Goal: Find specific page/section: Find specific page/section

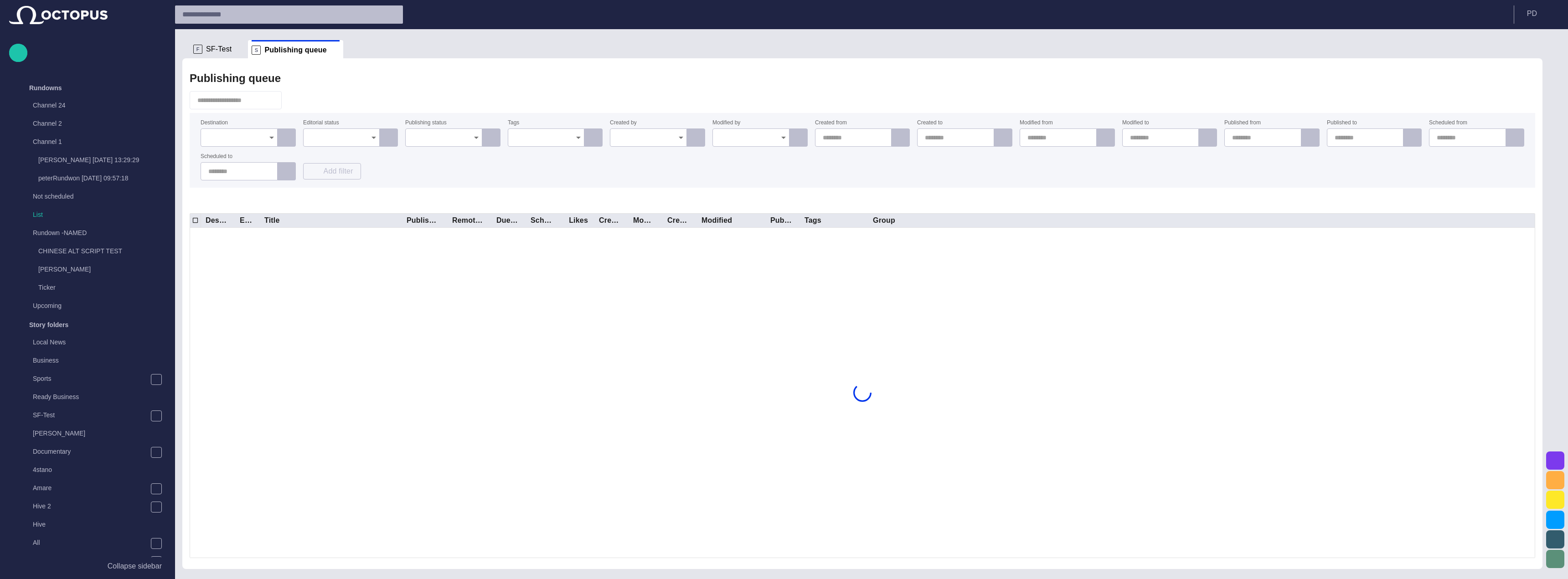
scroll to position [287, 0]
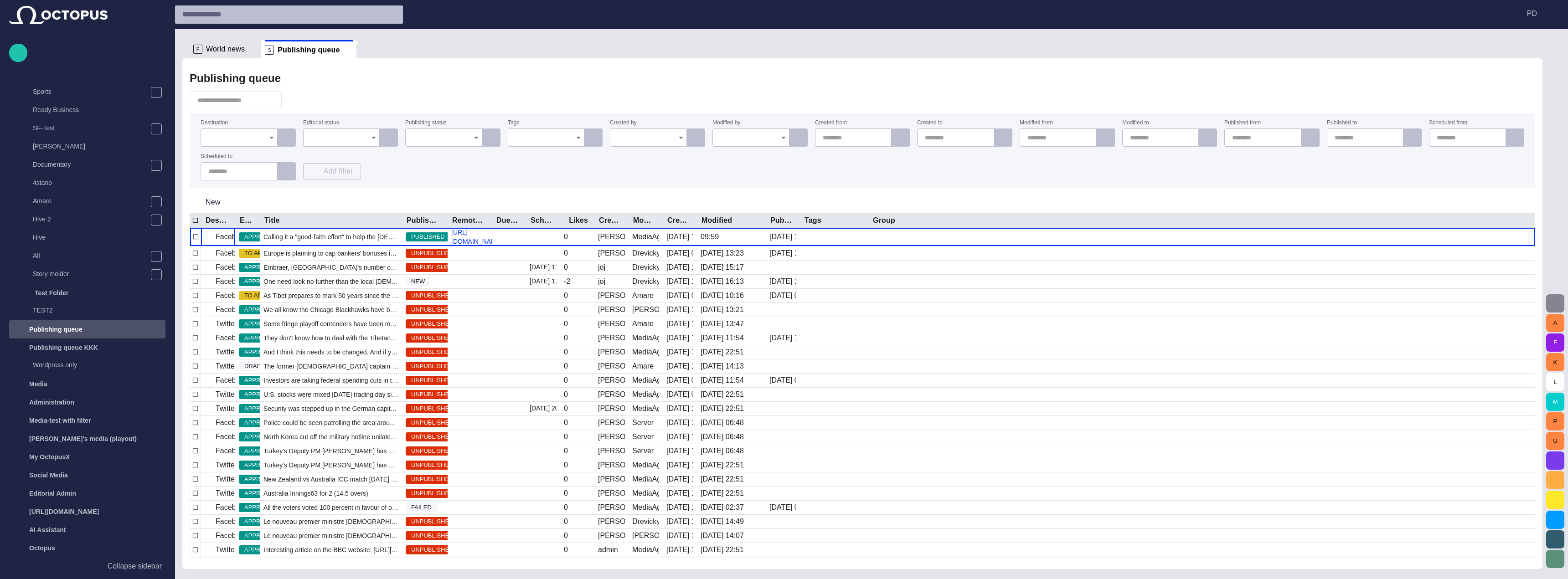
click at [1558, 299] on span "button" at bounding box center [1555, 303] width 11 height 11
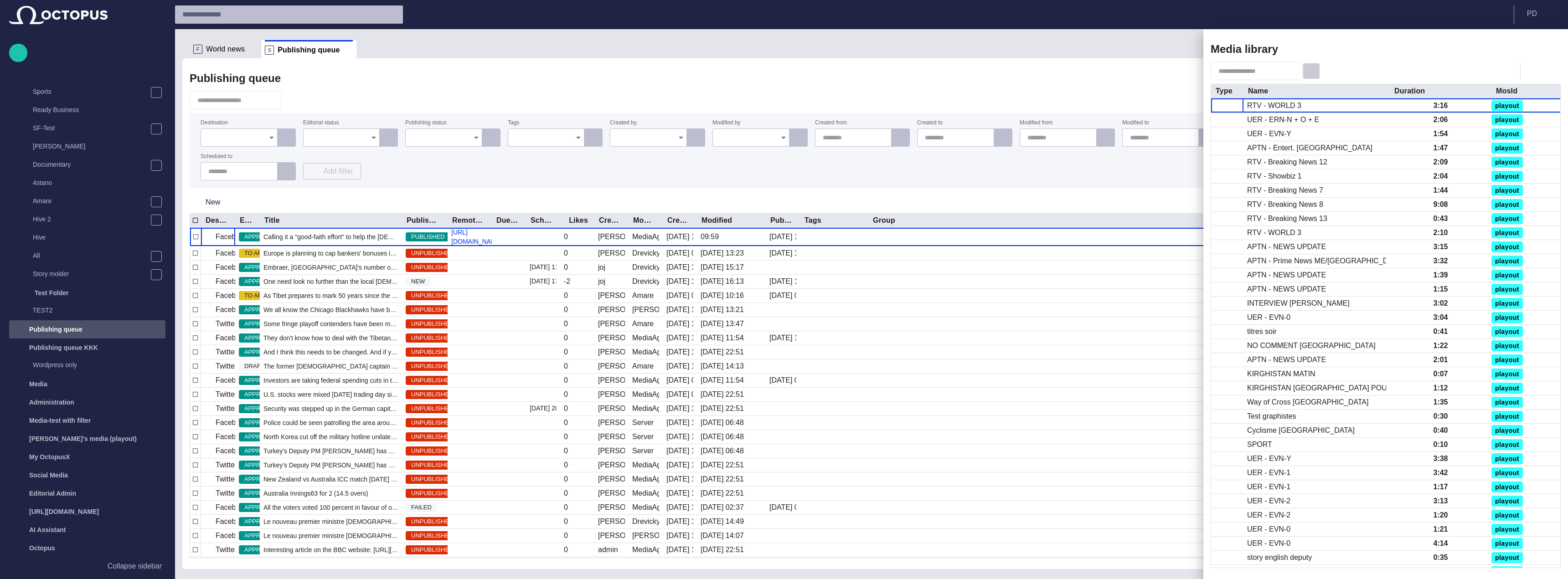
click at [1316, 70] on span "button" at bounding box center [1311, 71] width 9 height 9
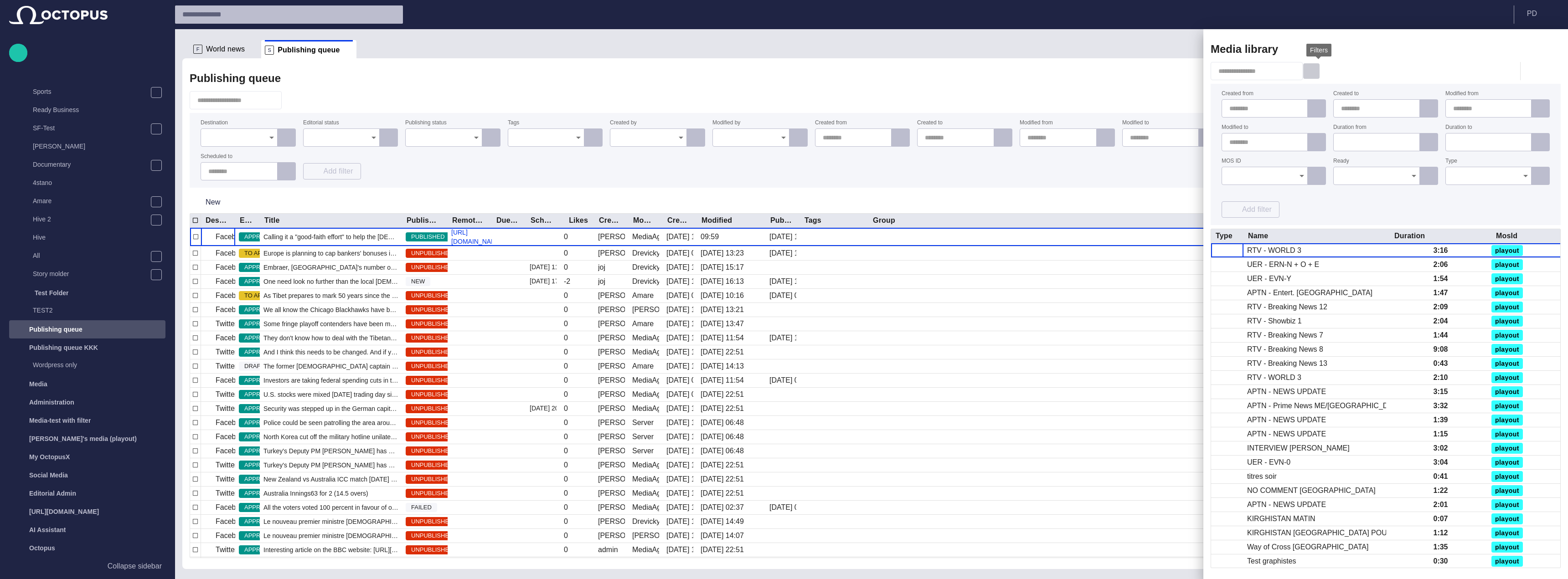
click at [1316, 70] on span "button" at bounding box center [1311, 71] width 9 height 9
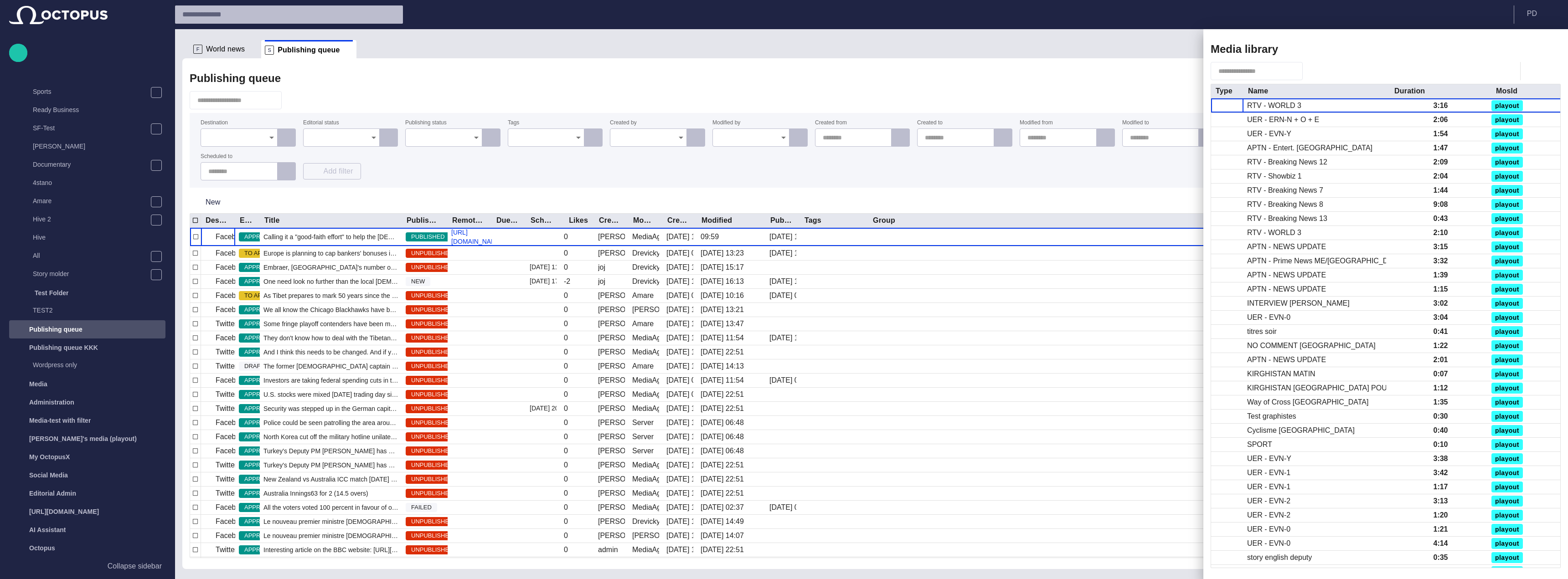
click at [1055, 74] on div at bounding box center [784, 290] width 1568 height 579
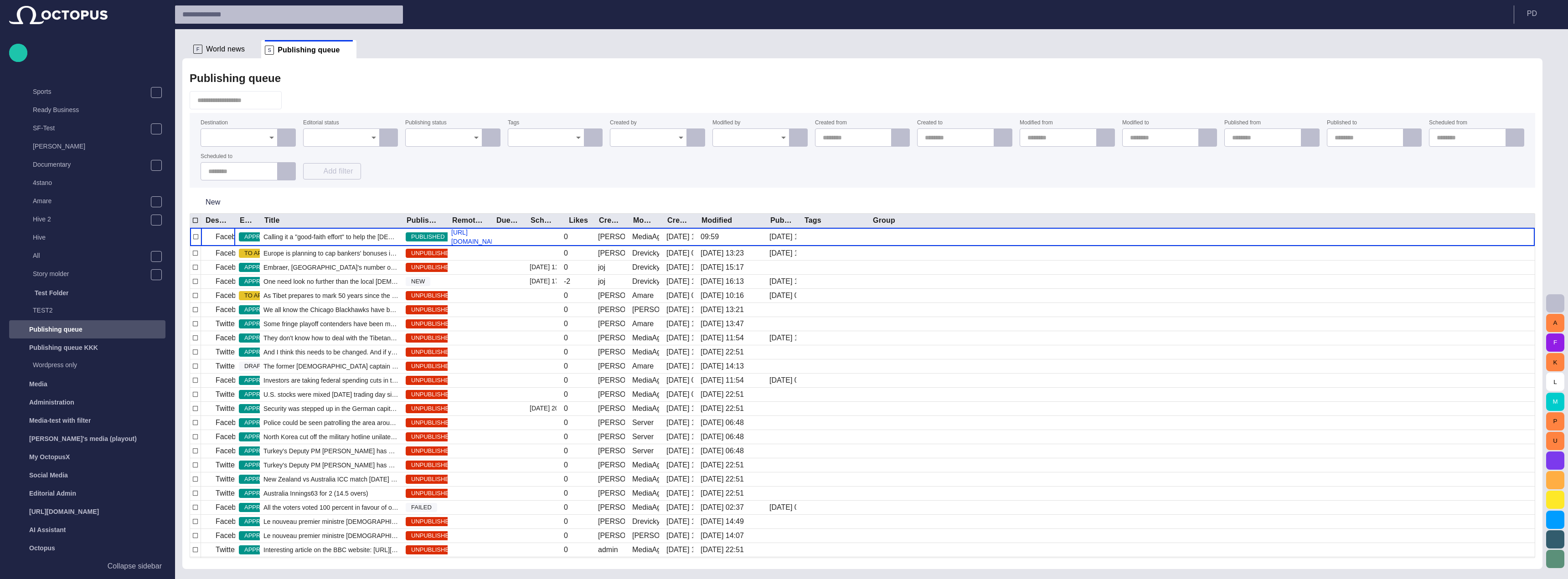
click at [298, 100] on span "button" at bounding box center [294, 100] width 9 height 9
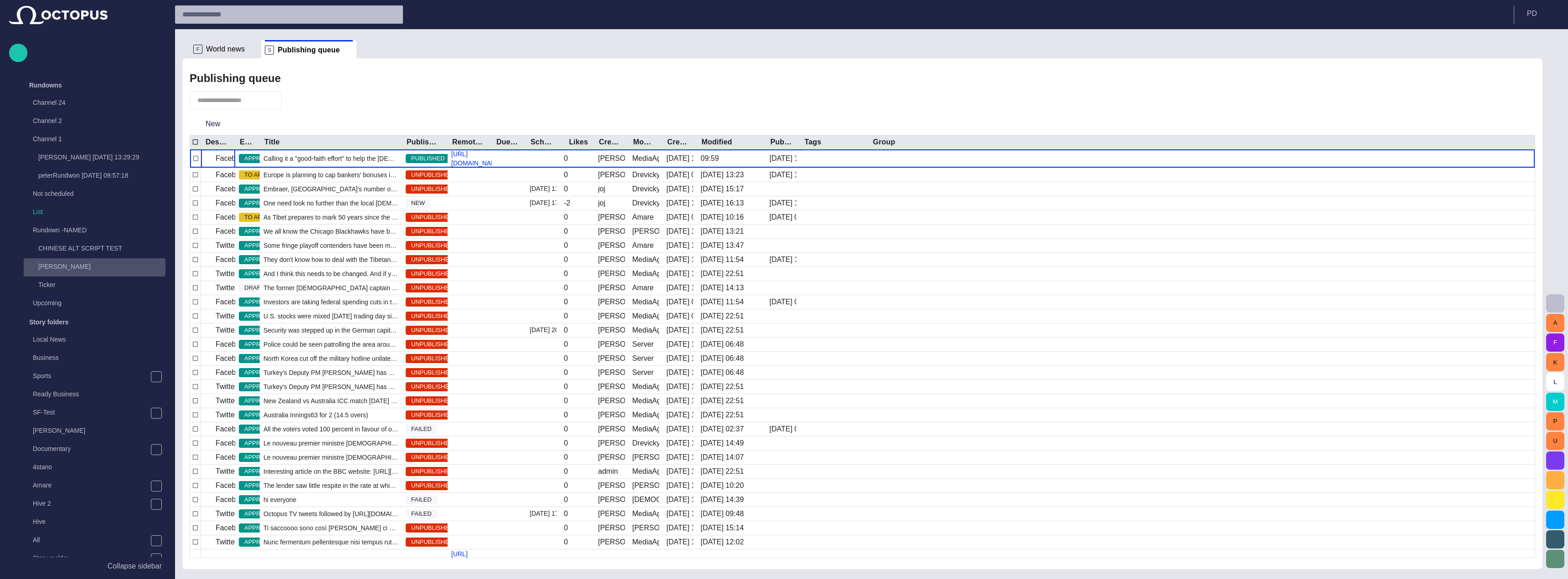
scroll to position [0, 0]
click at [106, 249] on p "CHINESE ALT SCRIPT TEST" at bounding box center [102, 251] width 127 height 9
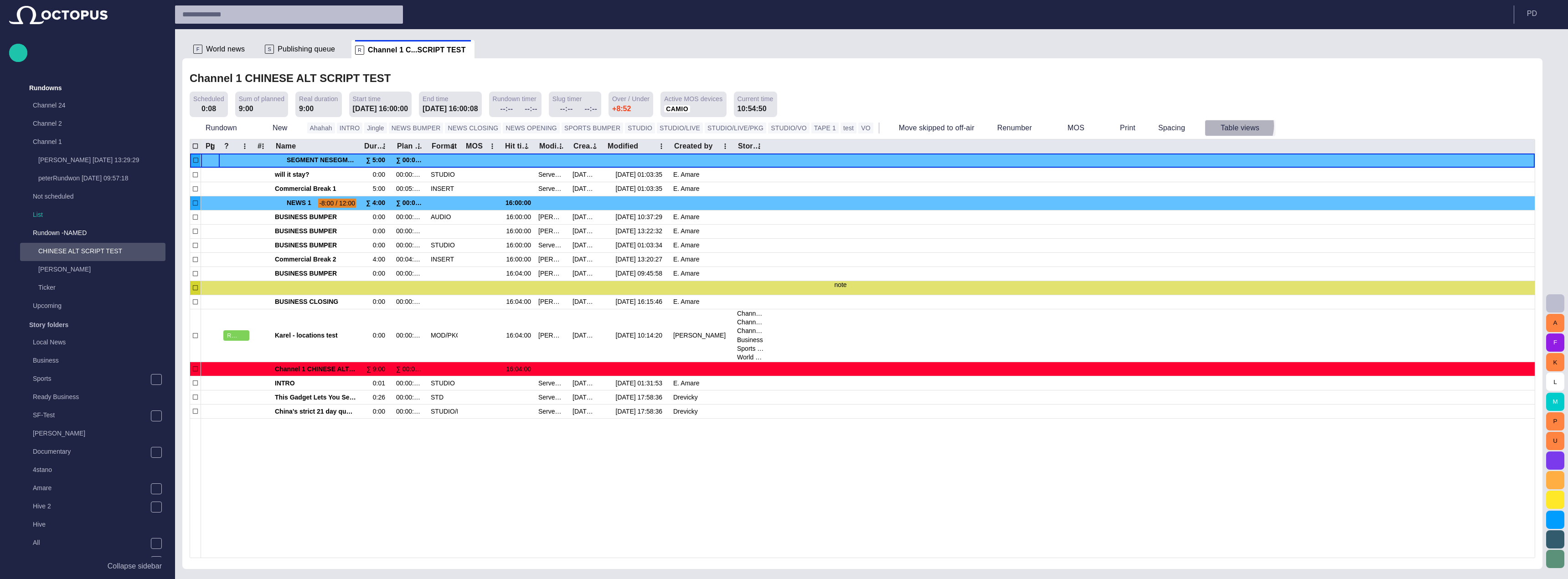
click at [1205, 126] on button "Table views" at bounding box center [1240, 128] width 71 height 16
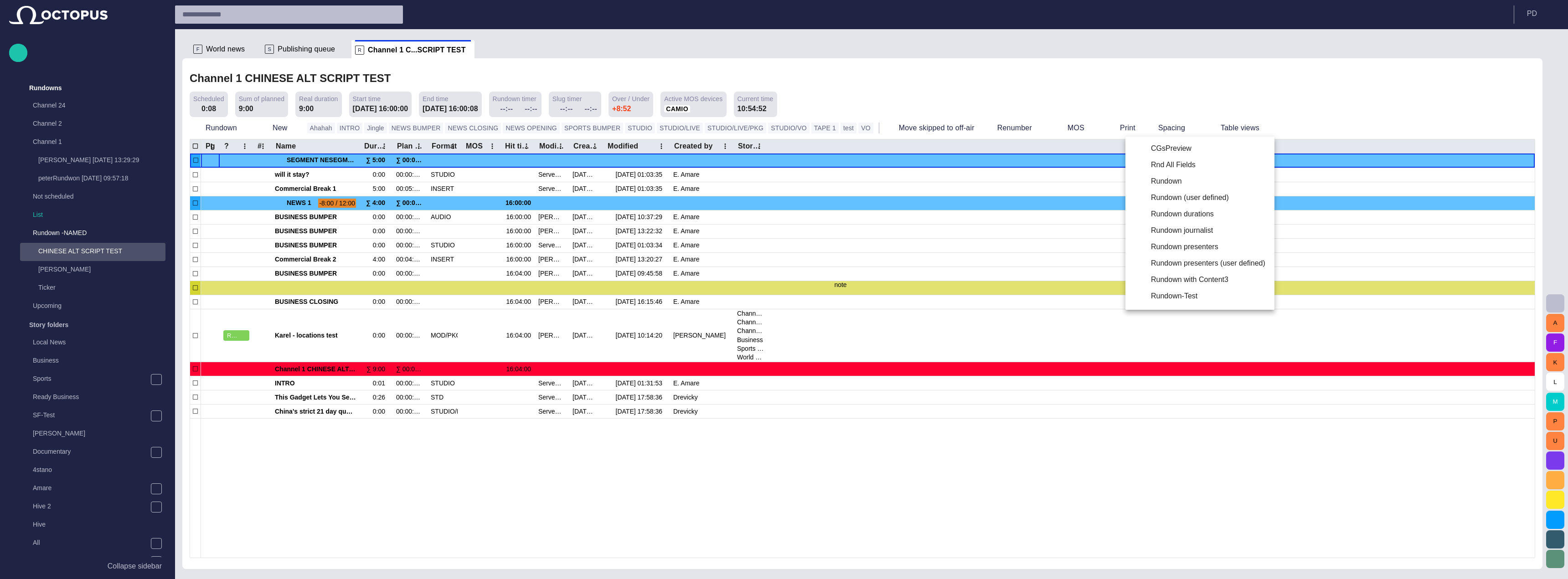
click at [1175, 172] on li "Rnd All Fields" at bounding box center [1200, 165] width 149 height 16
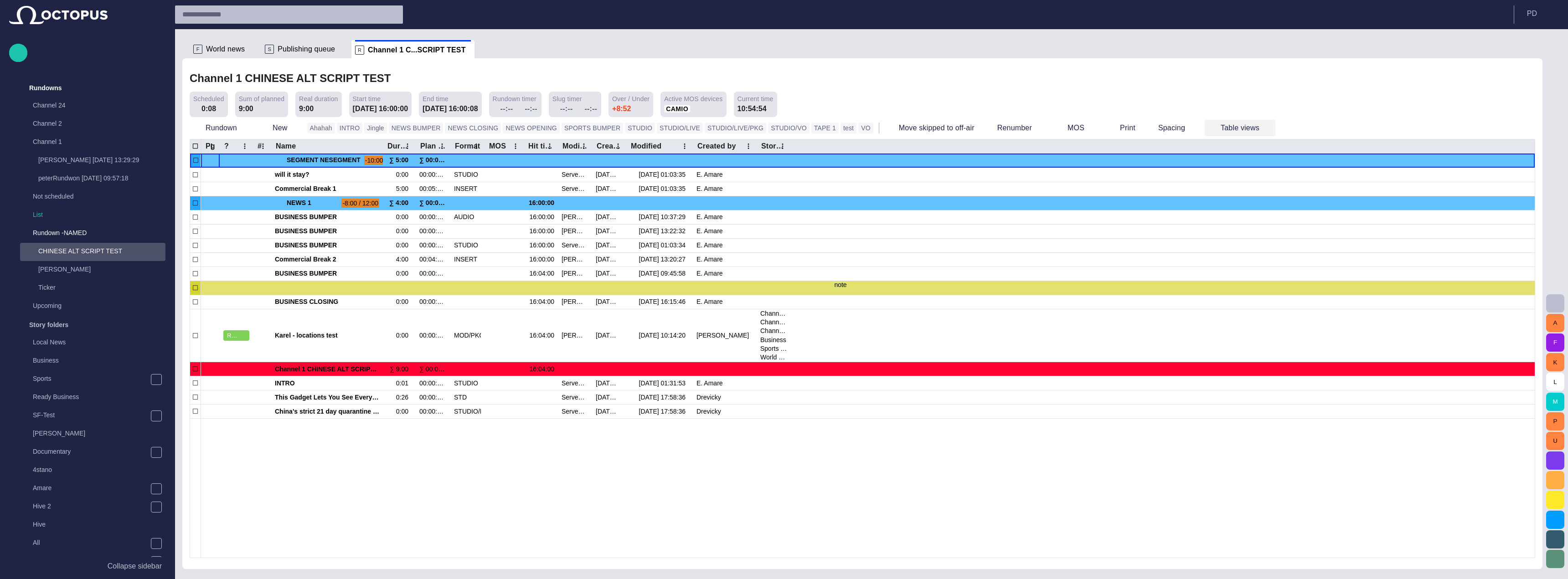
click at [1205, 130] on button "Table views" at bounding box center [1240, 128] width 71 height 16
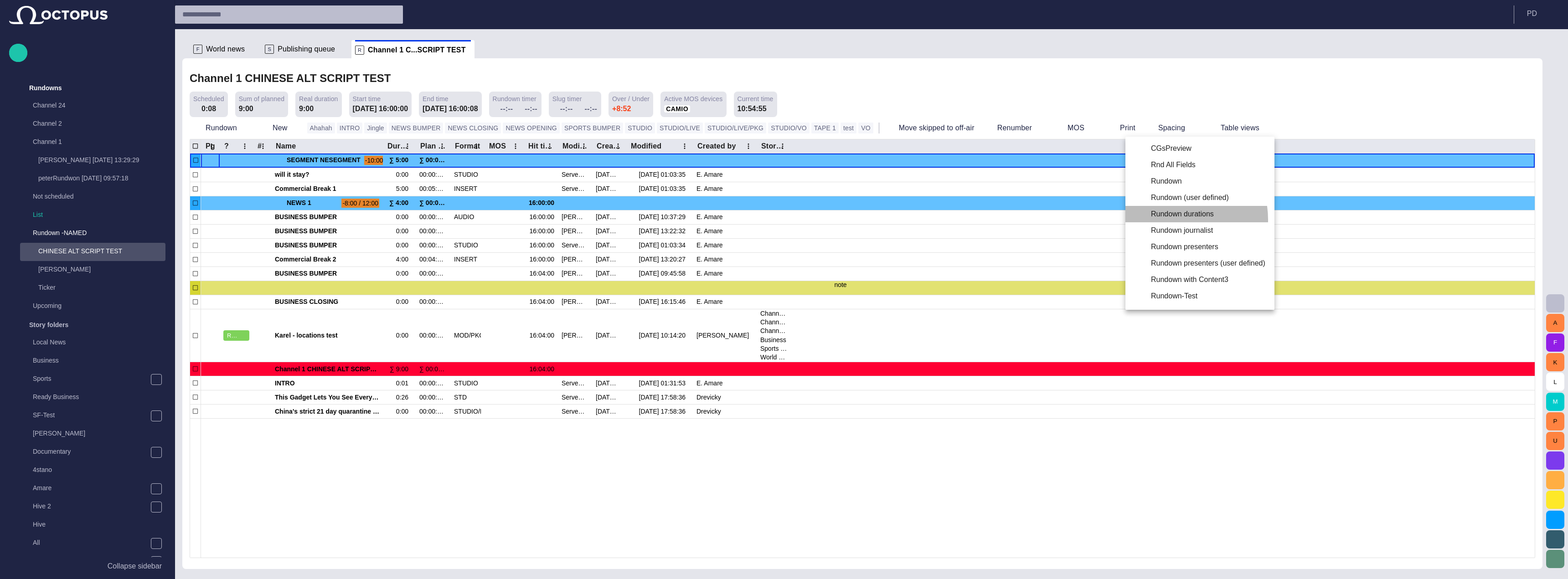
click at [1171, 220] on li "Rundown durations" at bounding box center [1200, 213] width 149 height 16
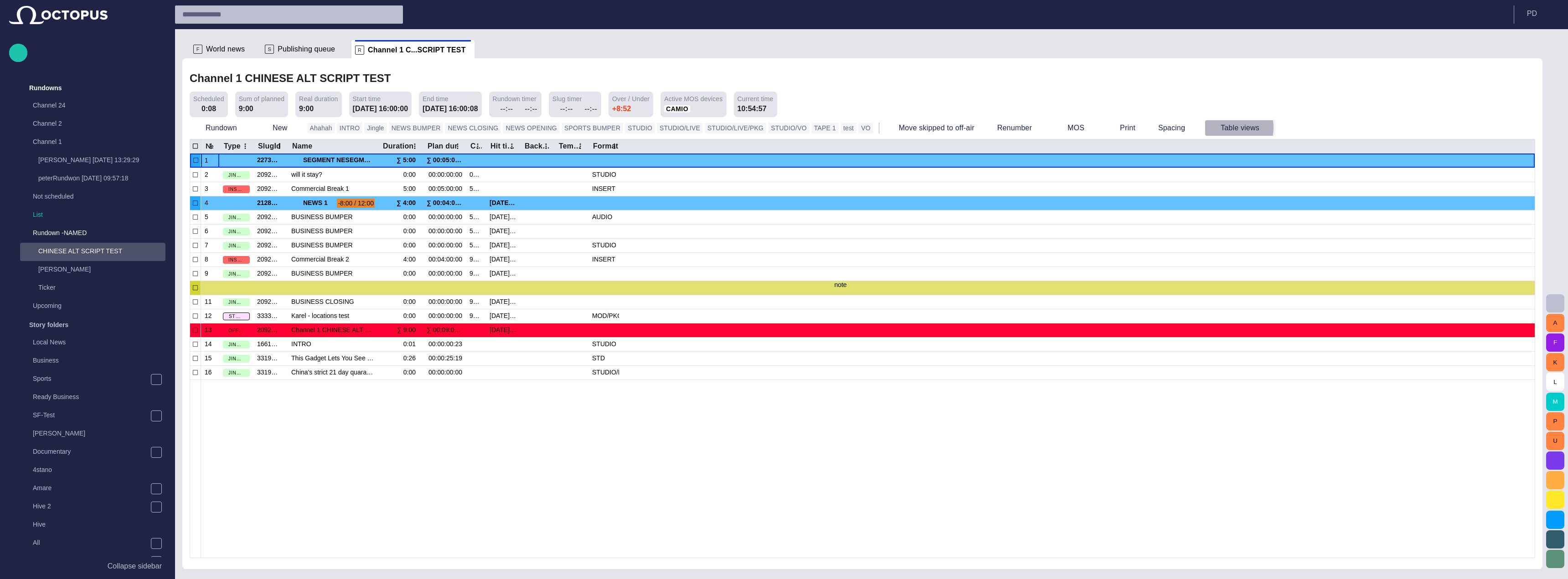
click at [1205, 128] on button "Table views" at bounding box center [1240, 128] width 71 height 16
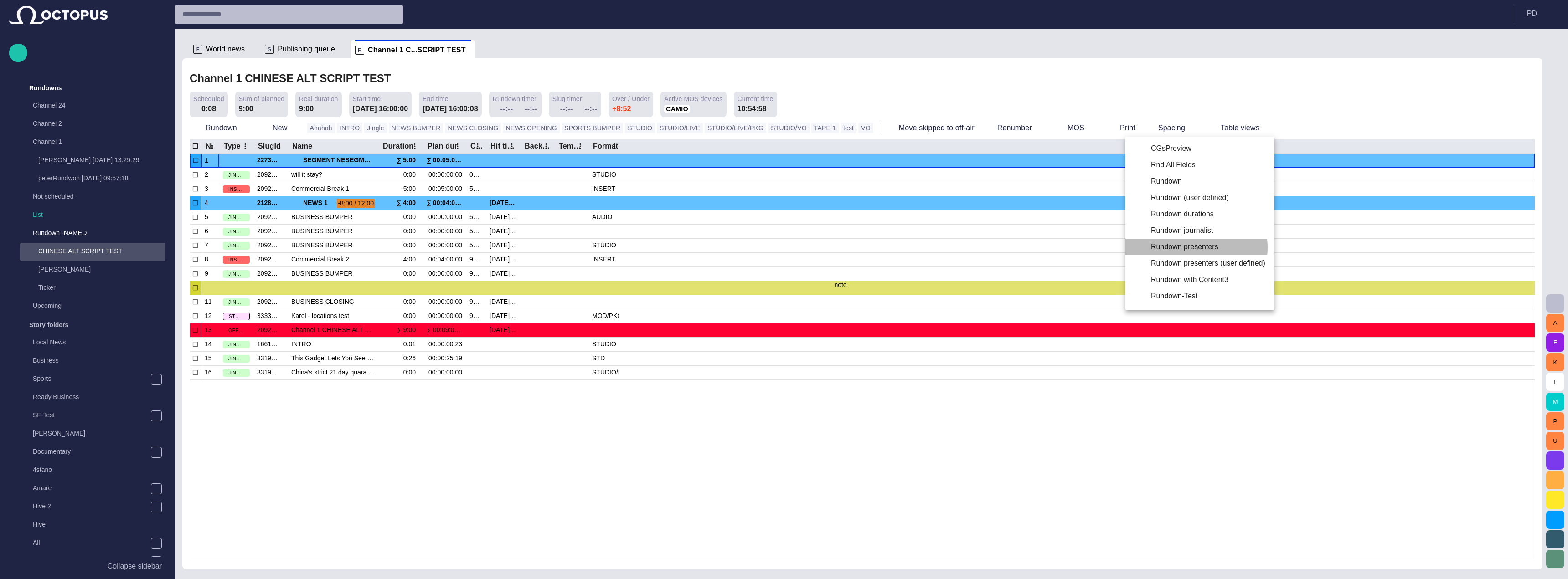
click at [1182, 248] on li "Rundown presenters" at bounding box center [1200, 246] width 149 height 16
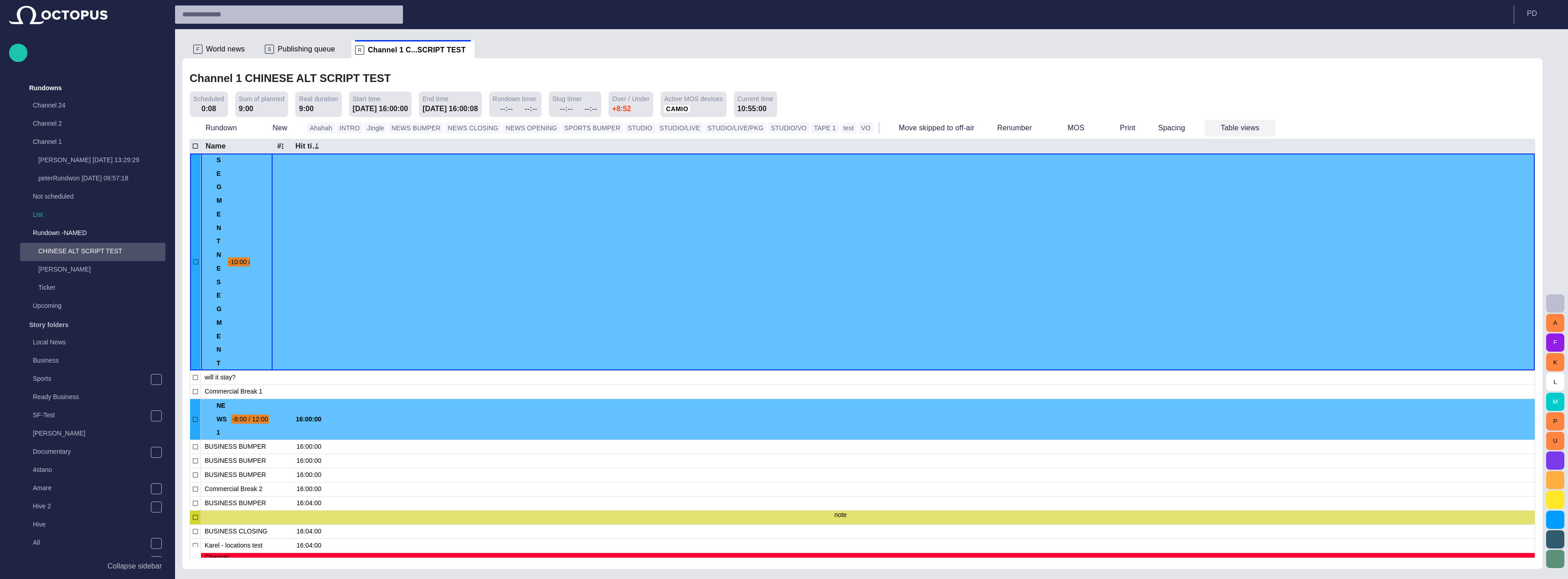
click at [1205, 128] on button "Table views" at bounding box center [1240, 128] width 71 height 16
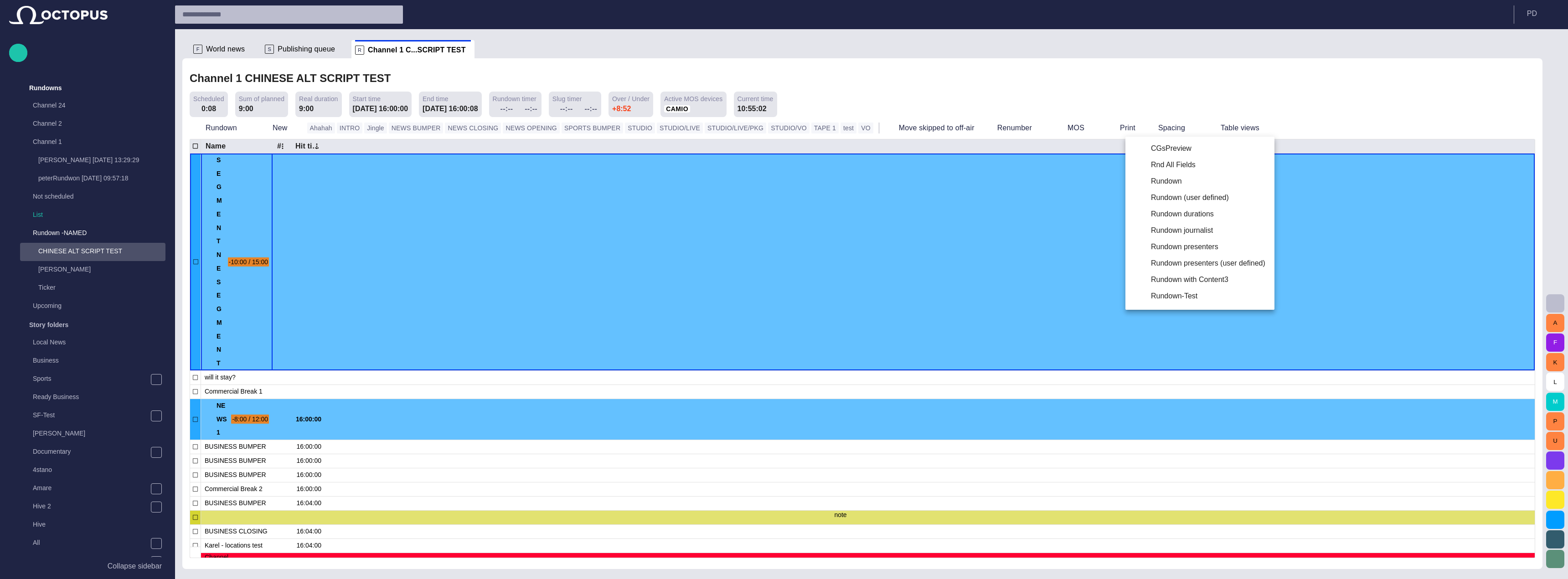
click at [1110, 130] on div at bounding box center [784, 290] width 1568 height 579
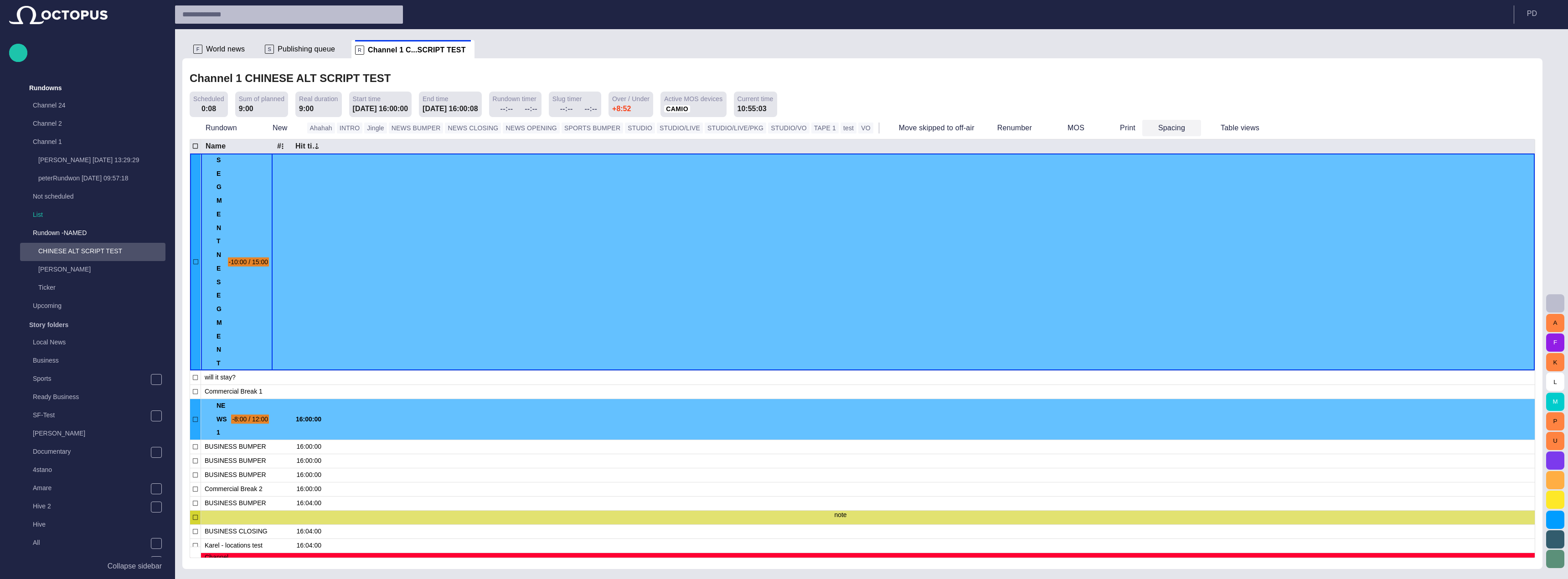
click at [1143, 129] on button "Spacing" at bounding box center [1172, 128] width 59 height 16
click at [1108, 129] on div at bounding box center [784, 290] width 1568 height 579
click at [1205, 122] on button "Table views" at bounding box center [1240, 128] width 71 height 16
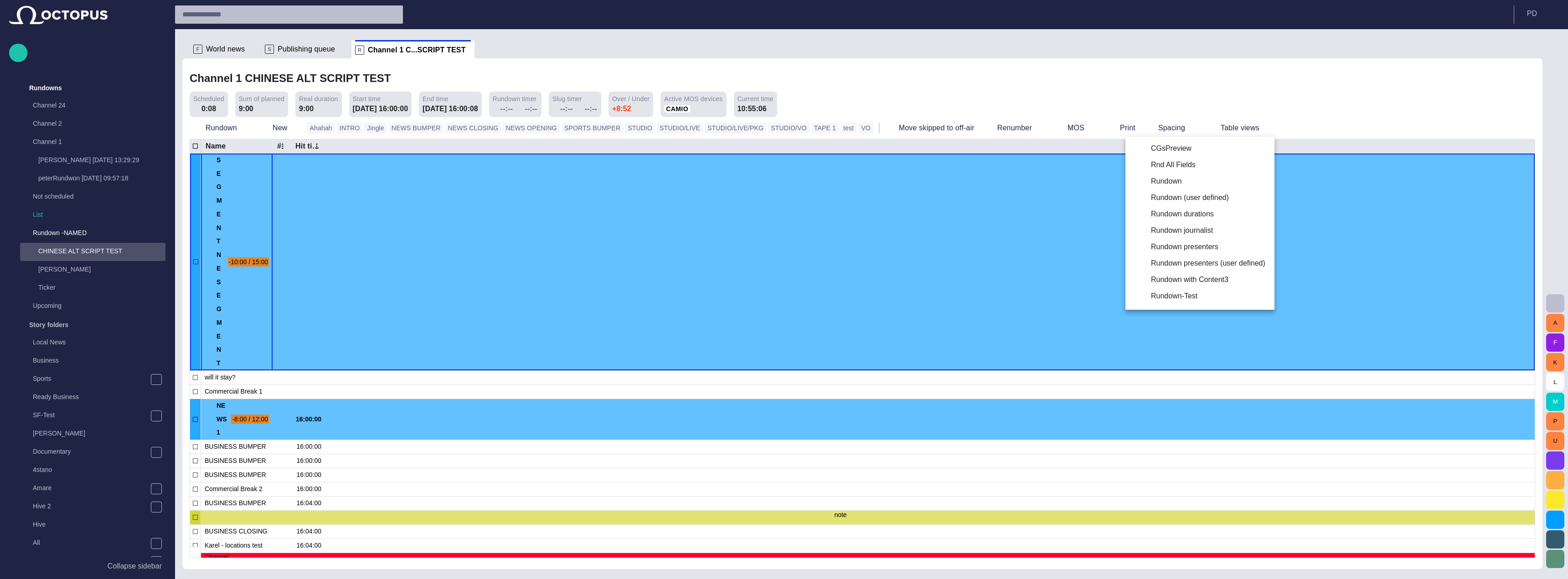
click at [1215, 274] on li "Rundown with Content3" at bounding box center [1200, 279] width 149 height 16
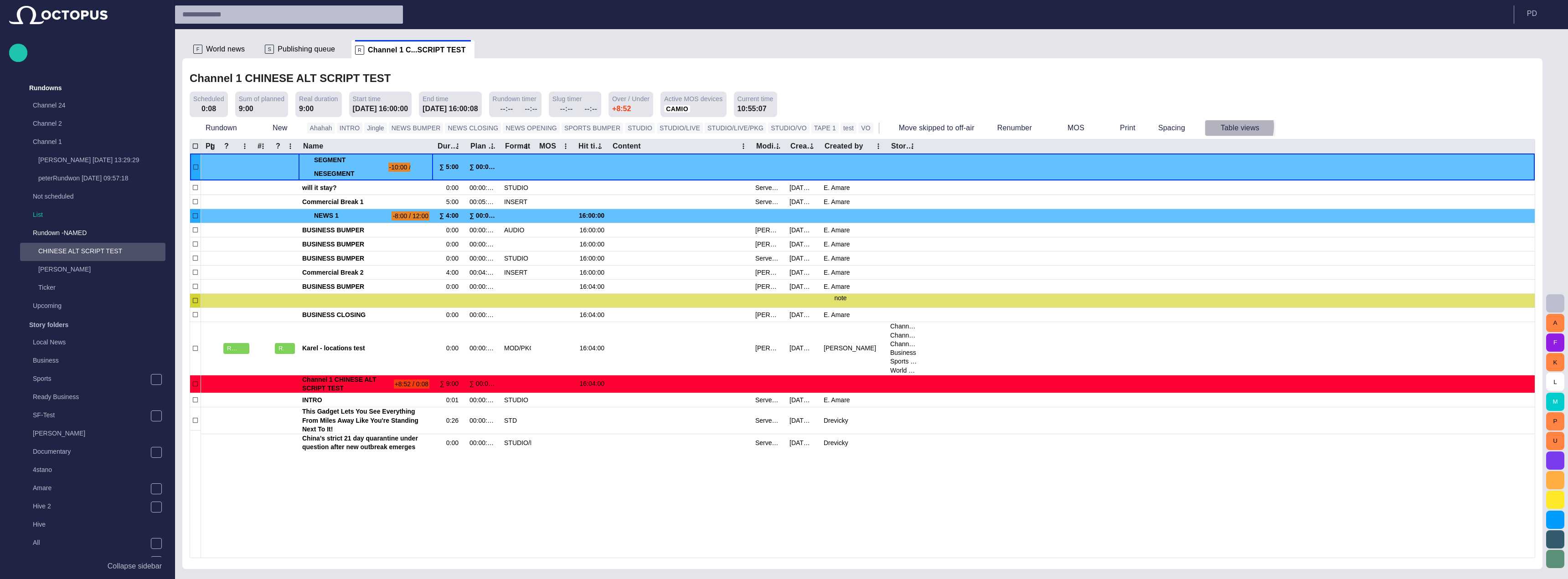
click at [1205, 127] on button "Table views" at bounding box center [1240, 128] width 71 height 16
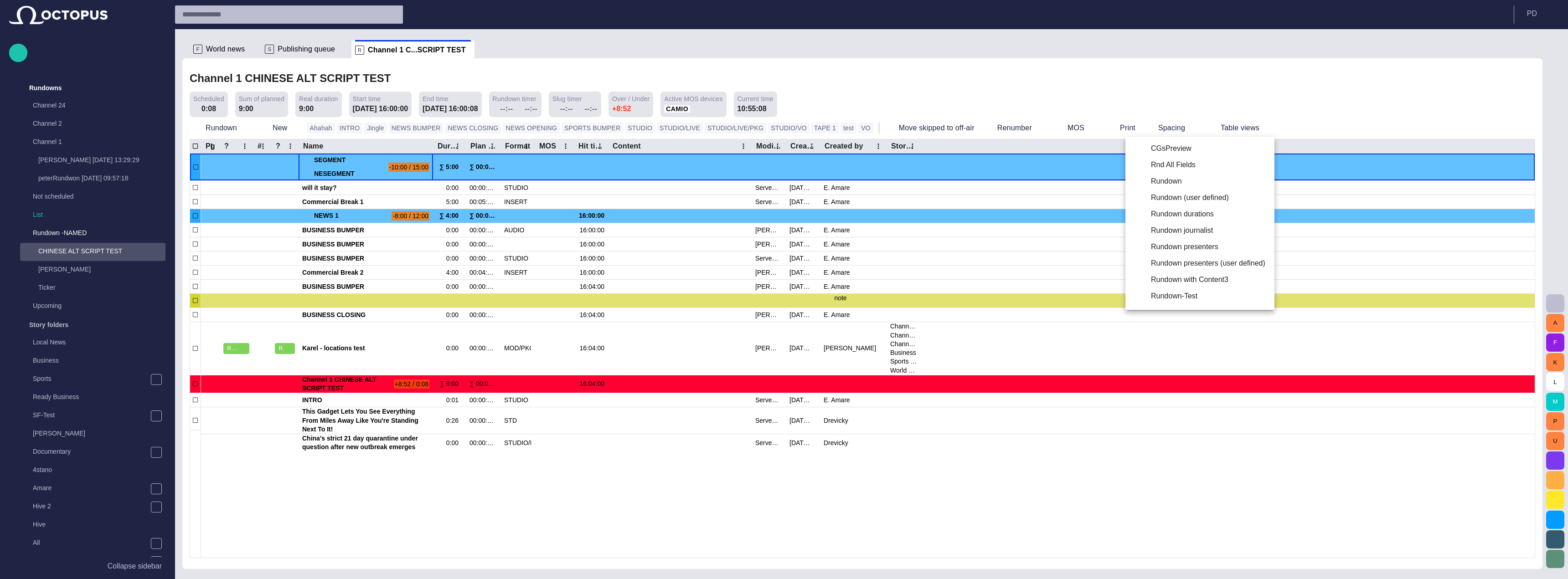
click at [1166, 95] on div at bounding box center [784, 290] width 1568 height 579
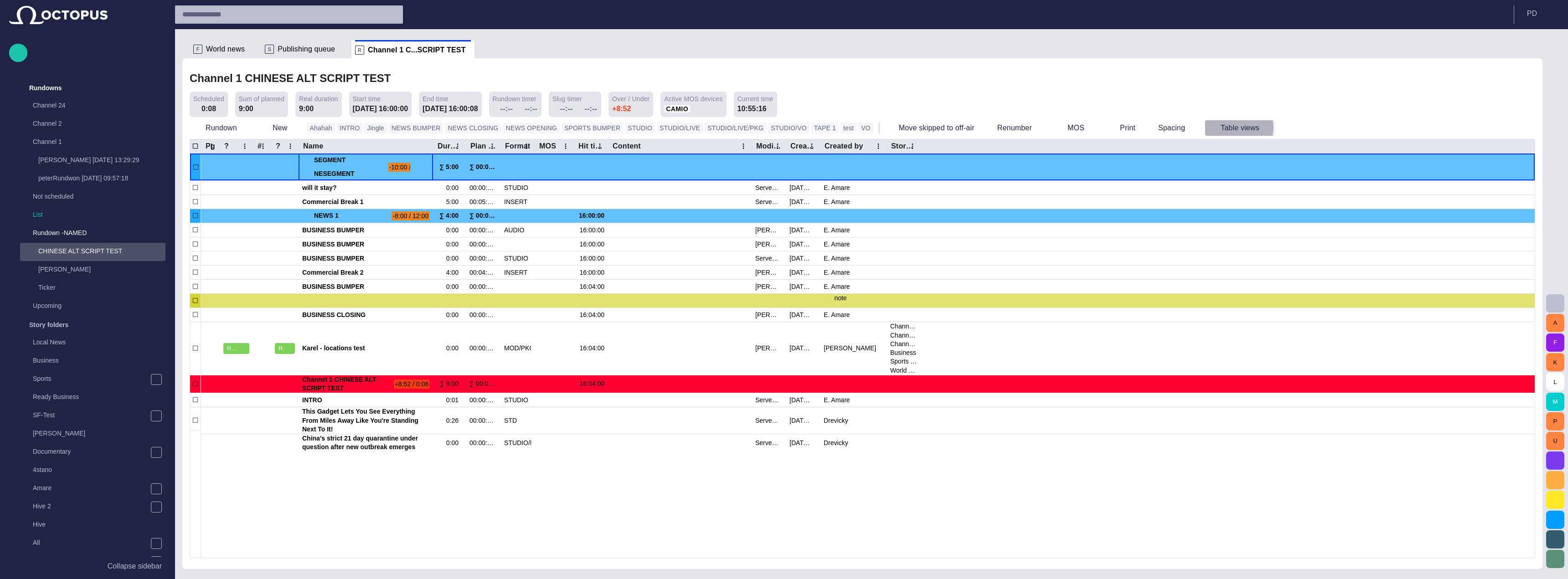
click at [1205, 128] on button "Table views" at bounding box center [1240, 128] width 71 height 16
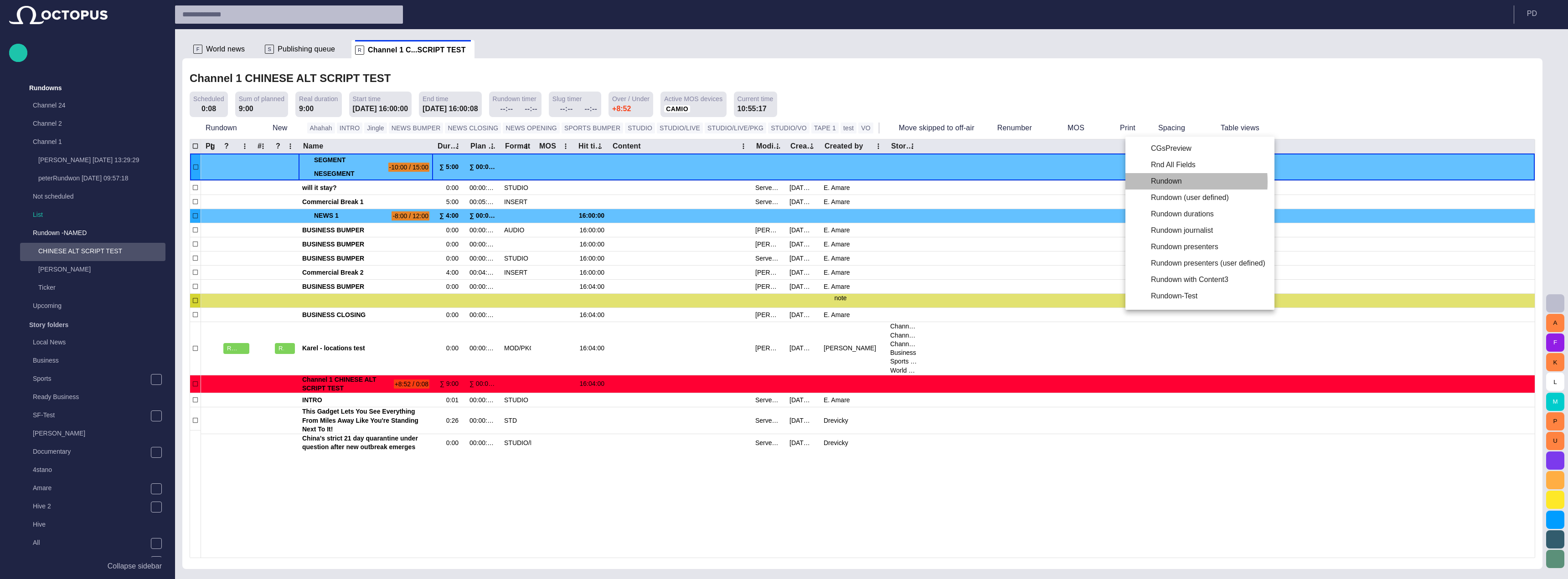
click at [1158, 182] on li "Rundown" at bounding box center [1200, 181] width 149 height 16
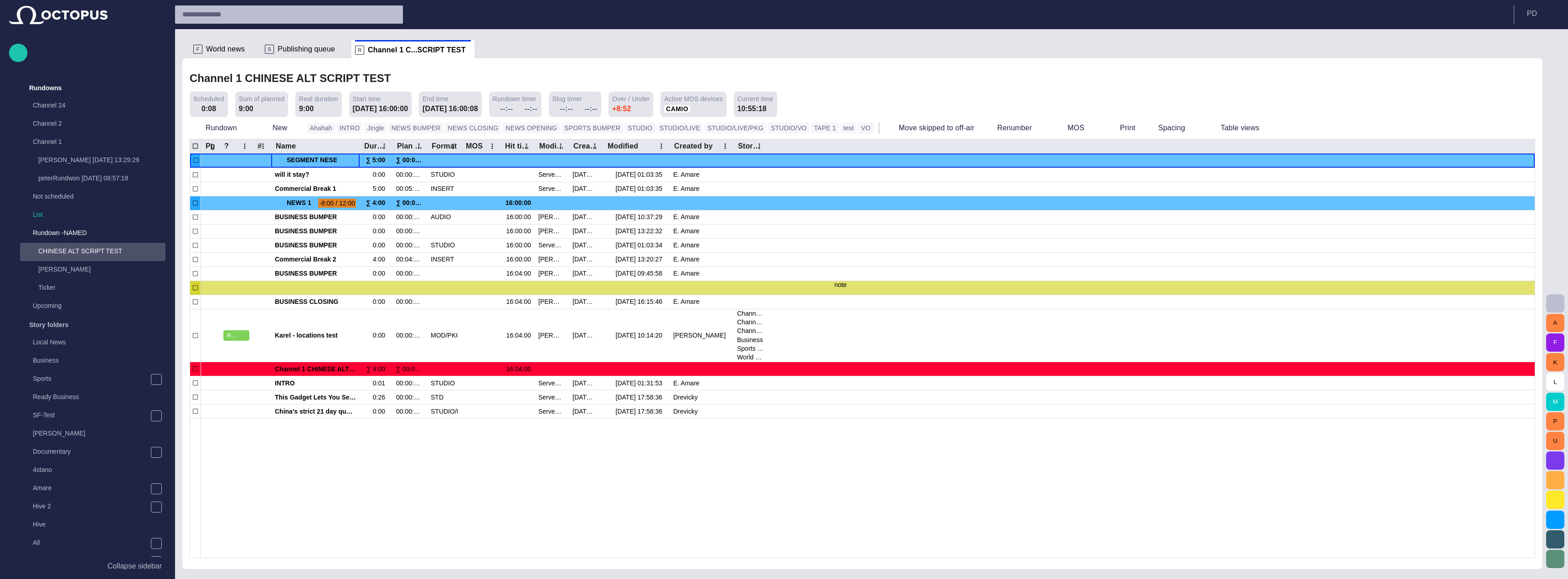
click at [1125, 89] on div "Channel 1 CHINESE ALT SCRIPT TEST Scheduled 0:08 Sum of planned 9:00 Real durat…" at bounding box center [863, 93] width 1346 height 48
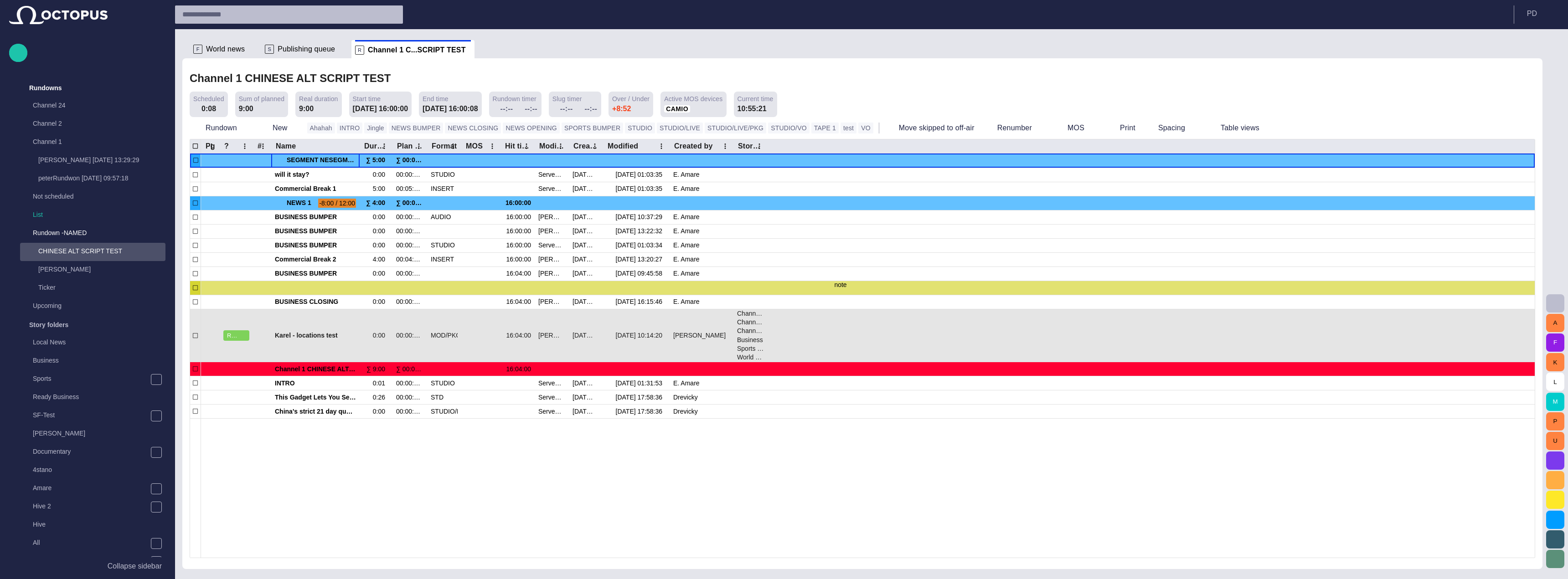
drag, startPoint x: 784, startPoint y: 60, endPoint x: 867, endPoint y: 312, distance: 265.3
click at [867, 312] on div at bounding box center [1151, 336] width 767 height 54
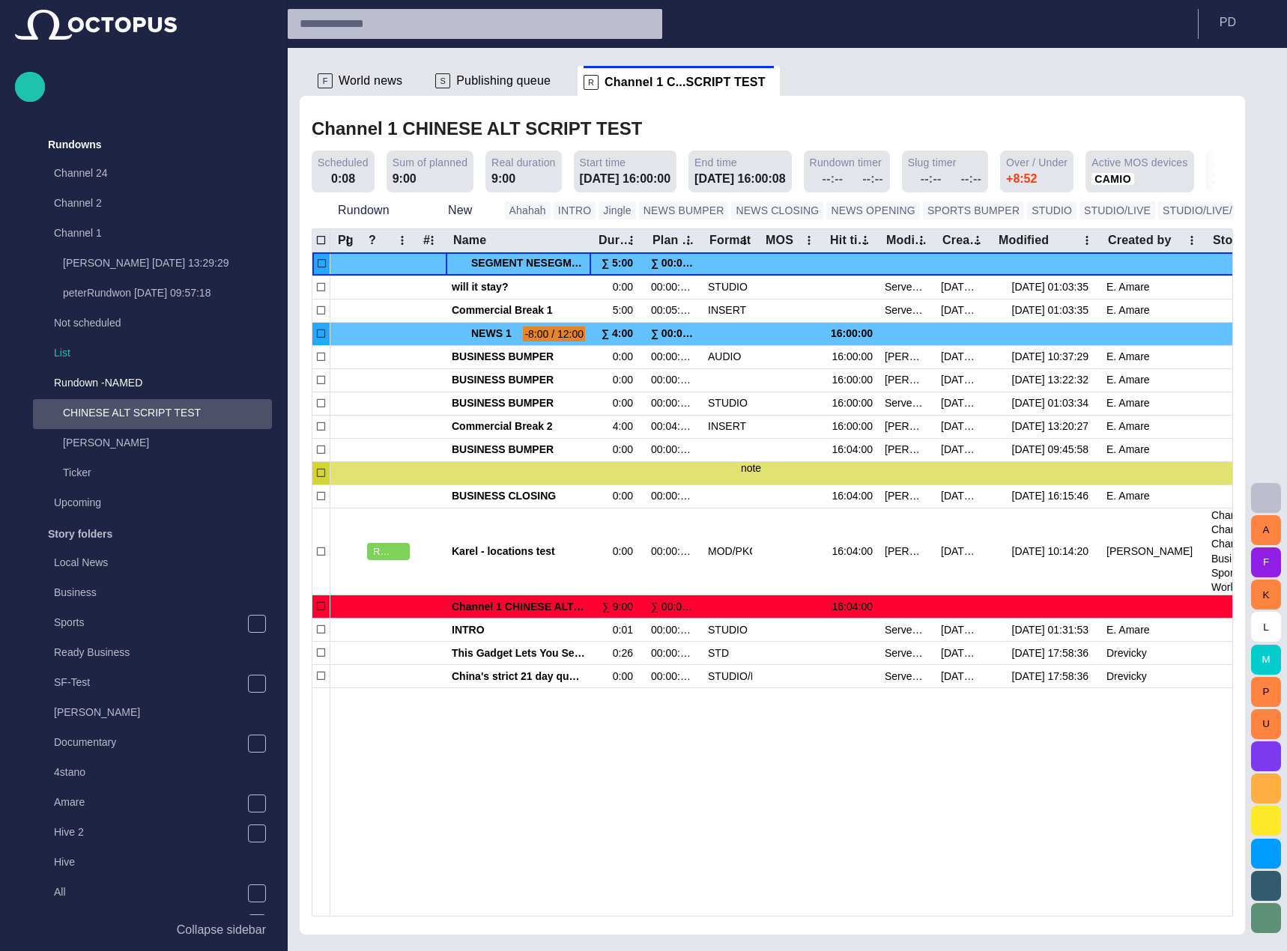
click at [1269, 208] on span "button" at bounding box center [1276, 210] width 15 height 15
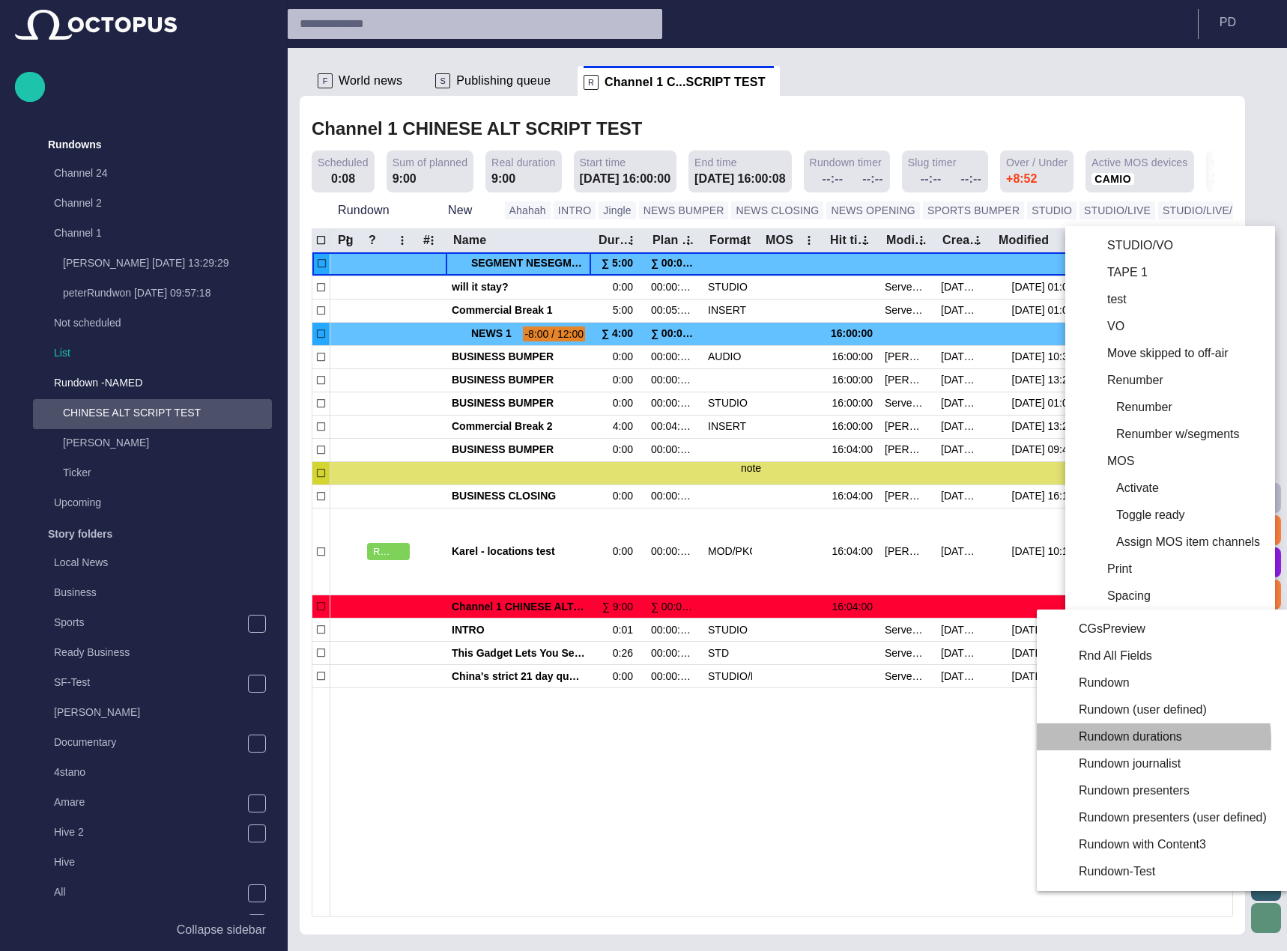
click at [1134, 741] on li "Rundown durations" at bounding box center [1158, 736] width 245 height 27
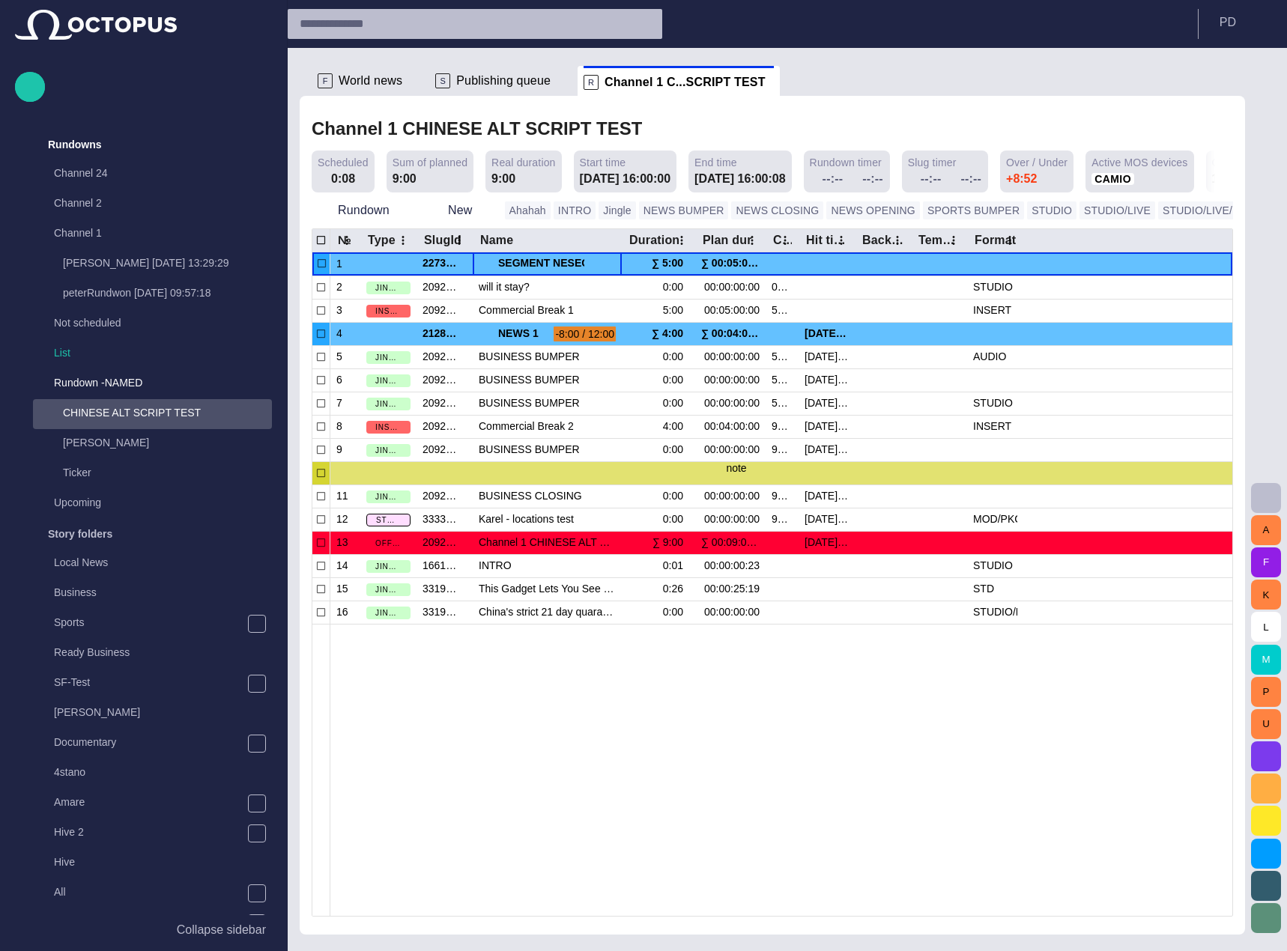
click at [1262, 216] on button "button" at bounding box center [1277, 210] width 30 height 30
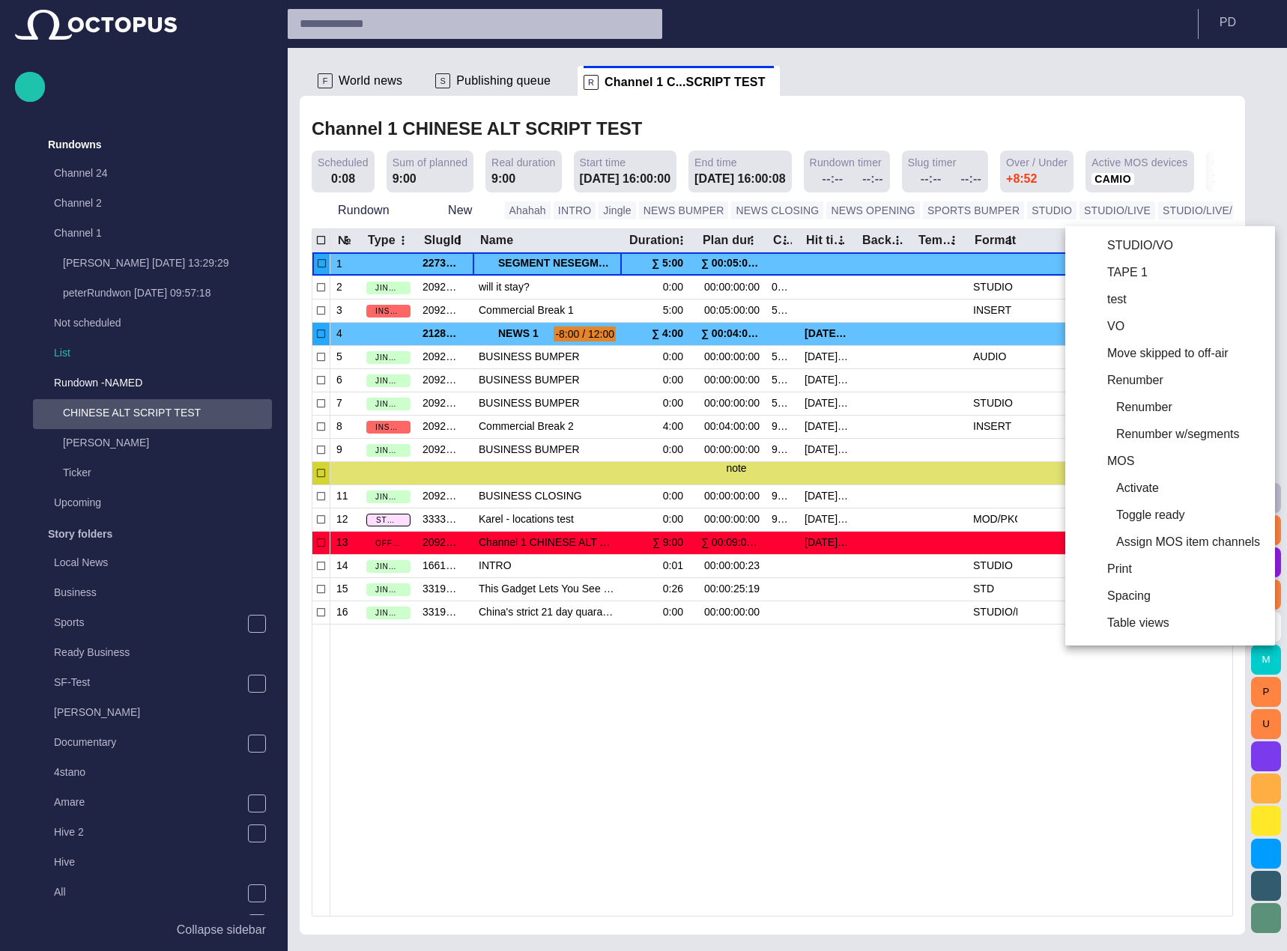
click at [866, 685] on div at bounding box center [643, 475] width 1287 height 951
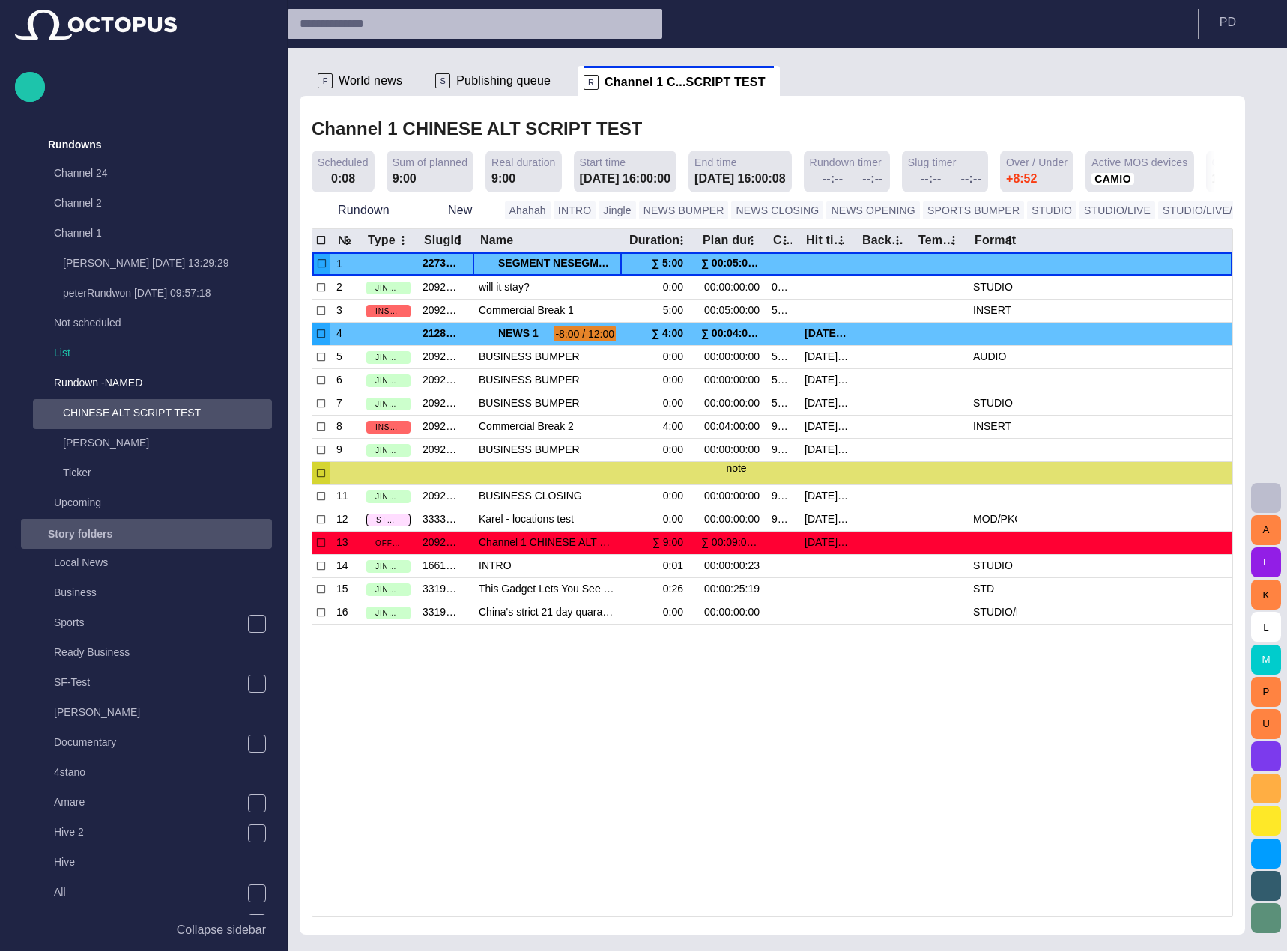
scroll to position [225, 0]
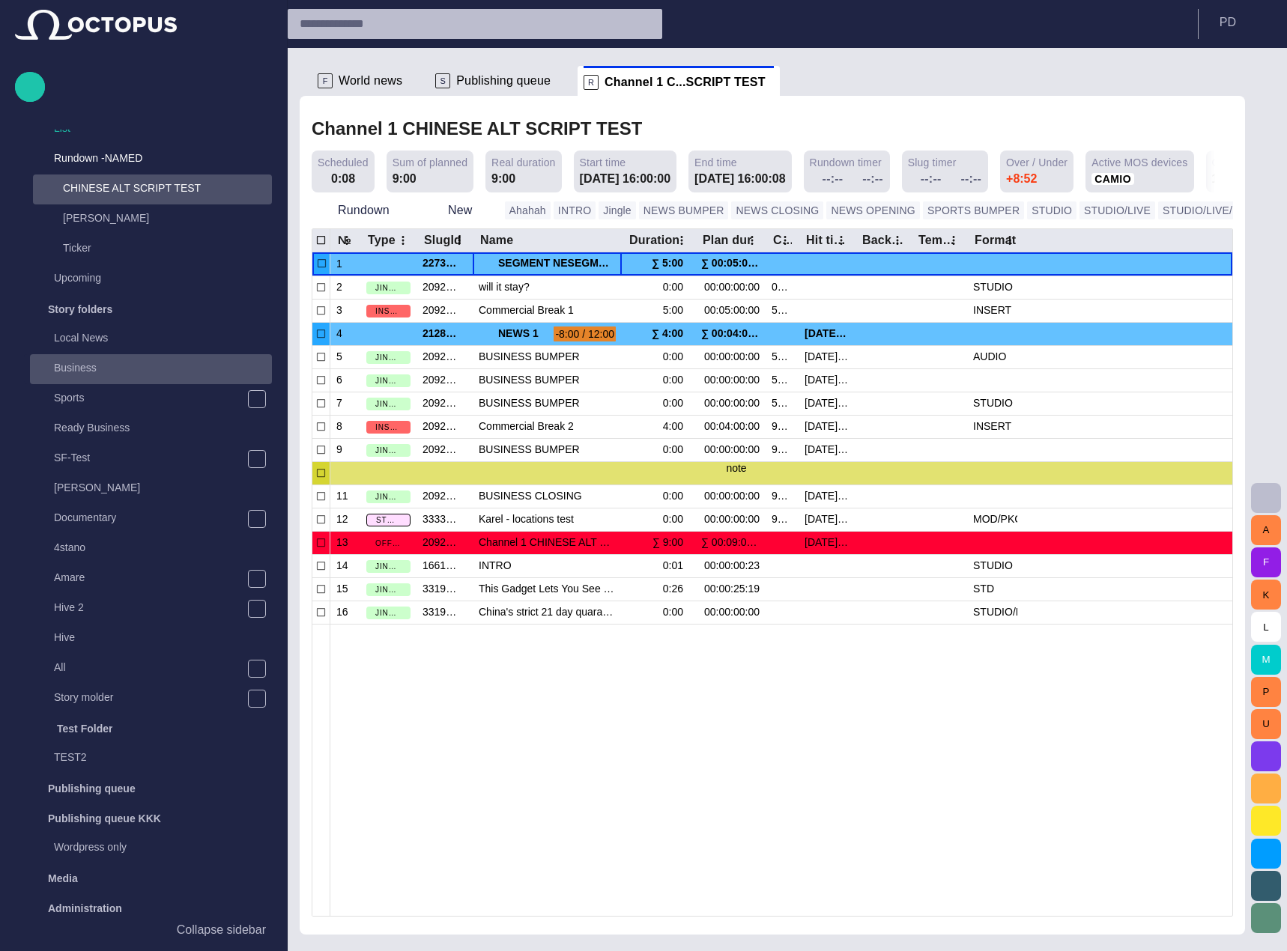
click at [155, 372] on p "Business" at bounding box center [163, 367] width 218 height 15
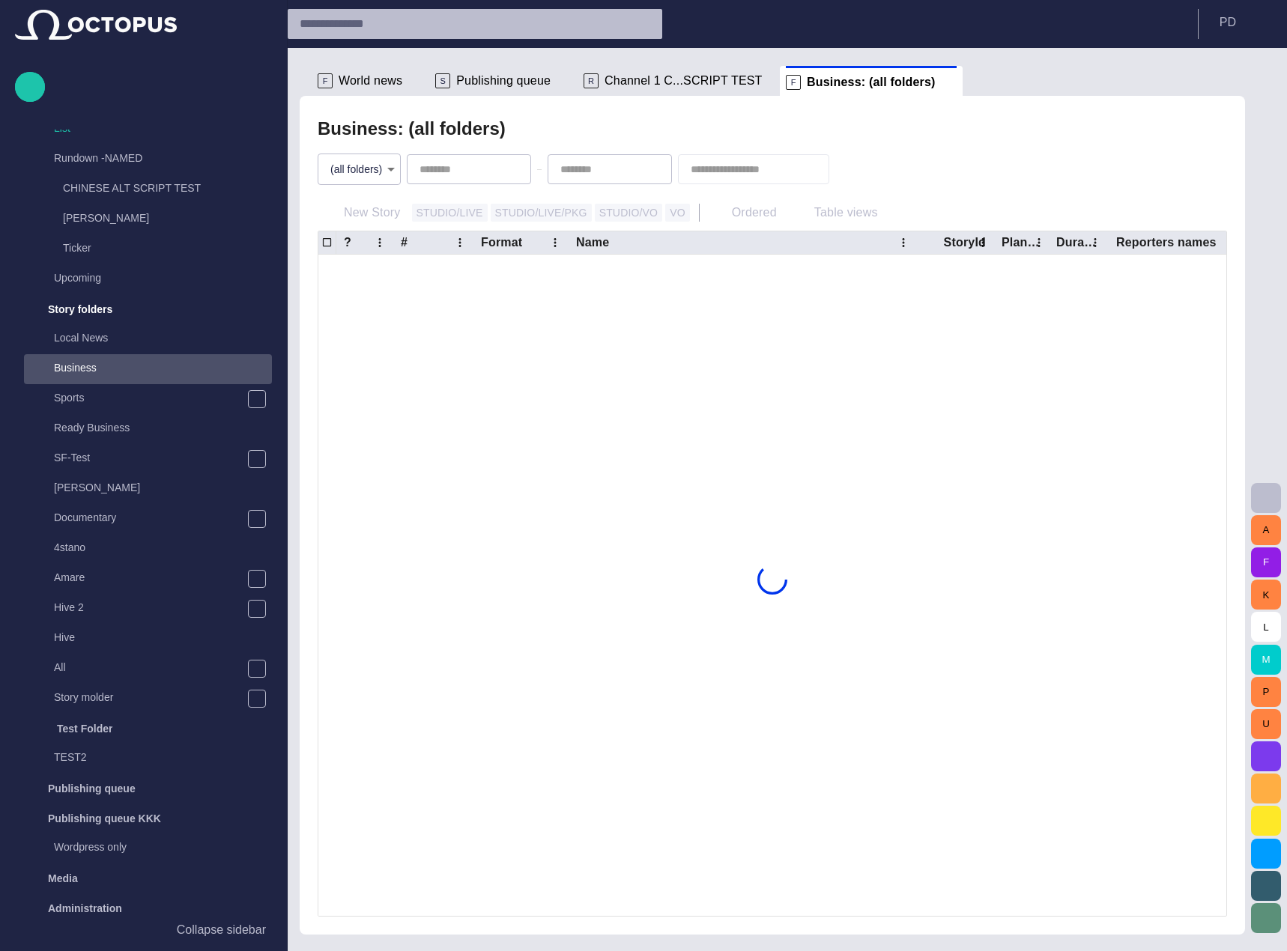
click at [941, 80] on span at bounding box center [948, 82] width 15 height 15
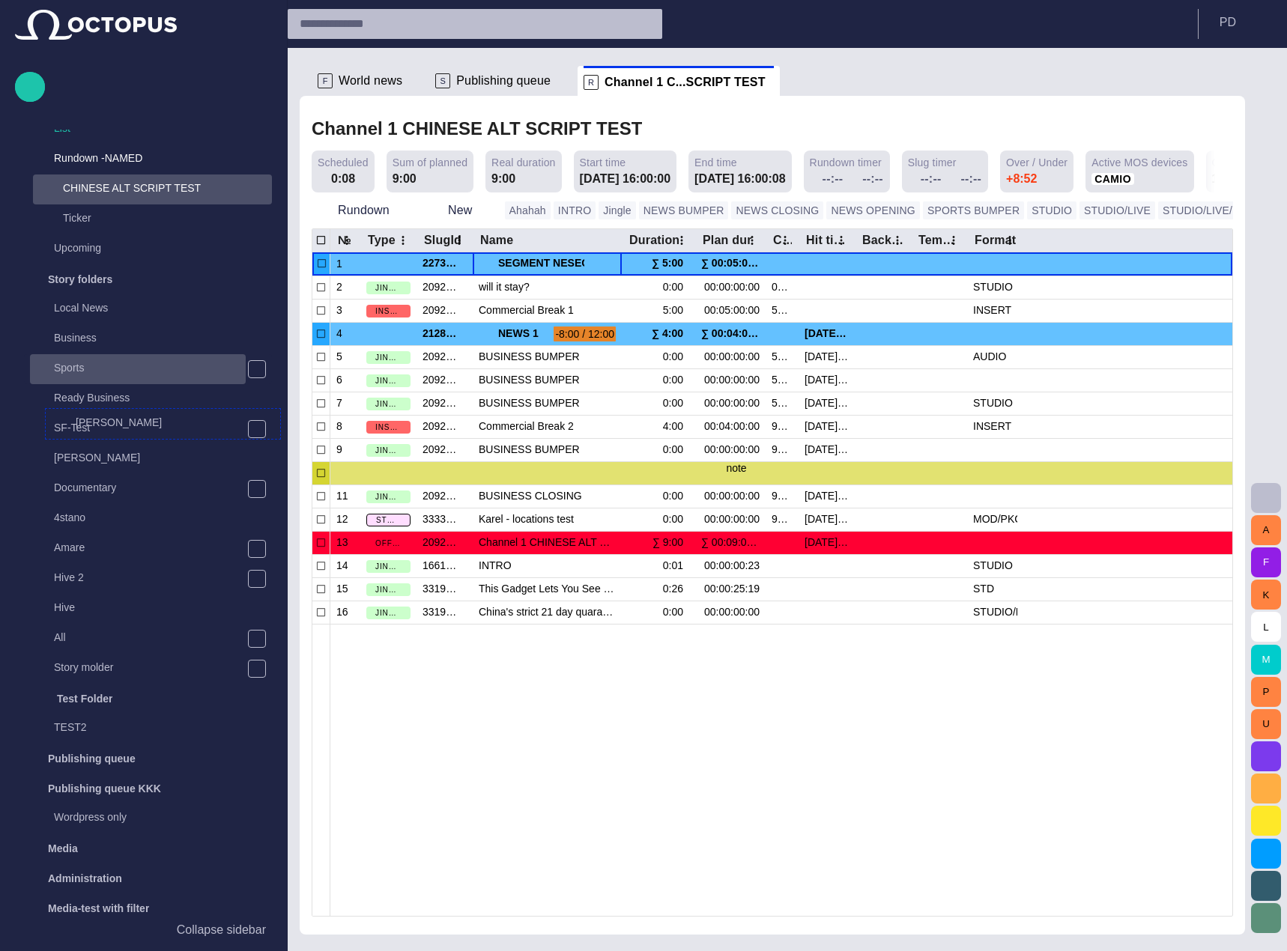
drag, startPoint x: 145, startPoint y: 443, endPoint x: 148, endPoint y: 367, distance: 76.4
click at [148, 367] on ul "Rundowns Channel 24 Channel 2 Channel 1 LukaaS [DATE] 13:29:29 peterRundwon [DA…" at bounding box center [143, 298] width 257 height 786
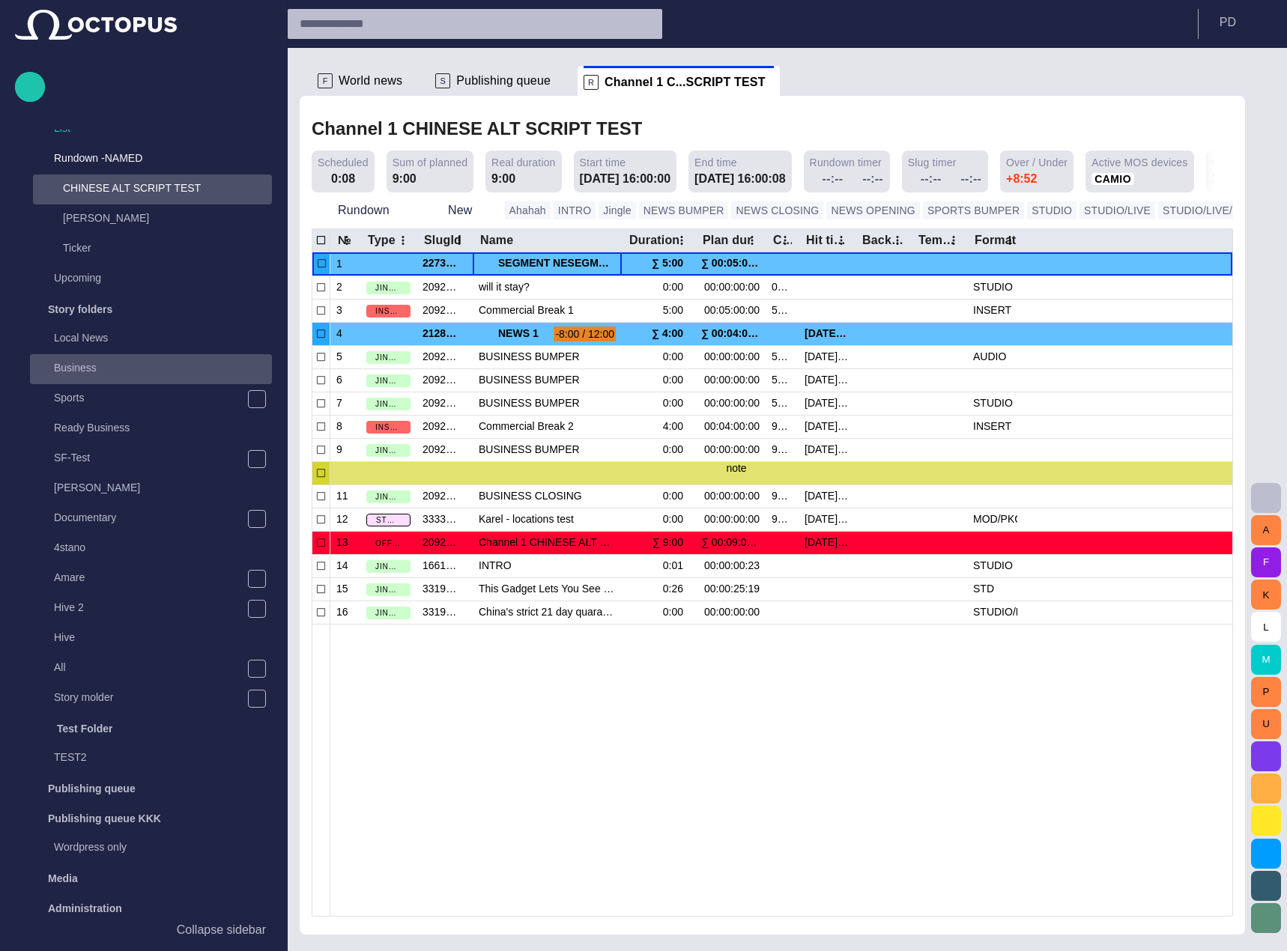
click at [145, 367] on p "Business" at bounding box center [163, 367] width 218 height 15
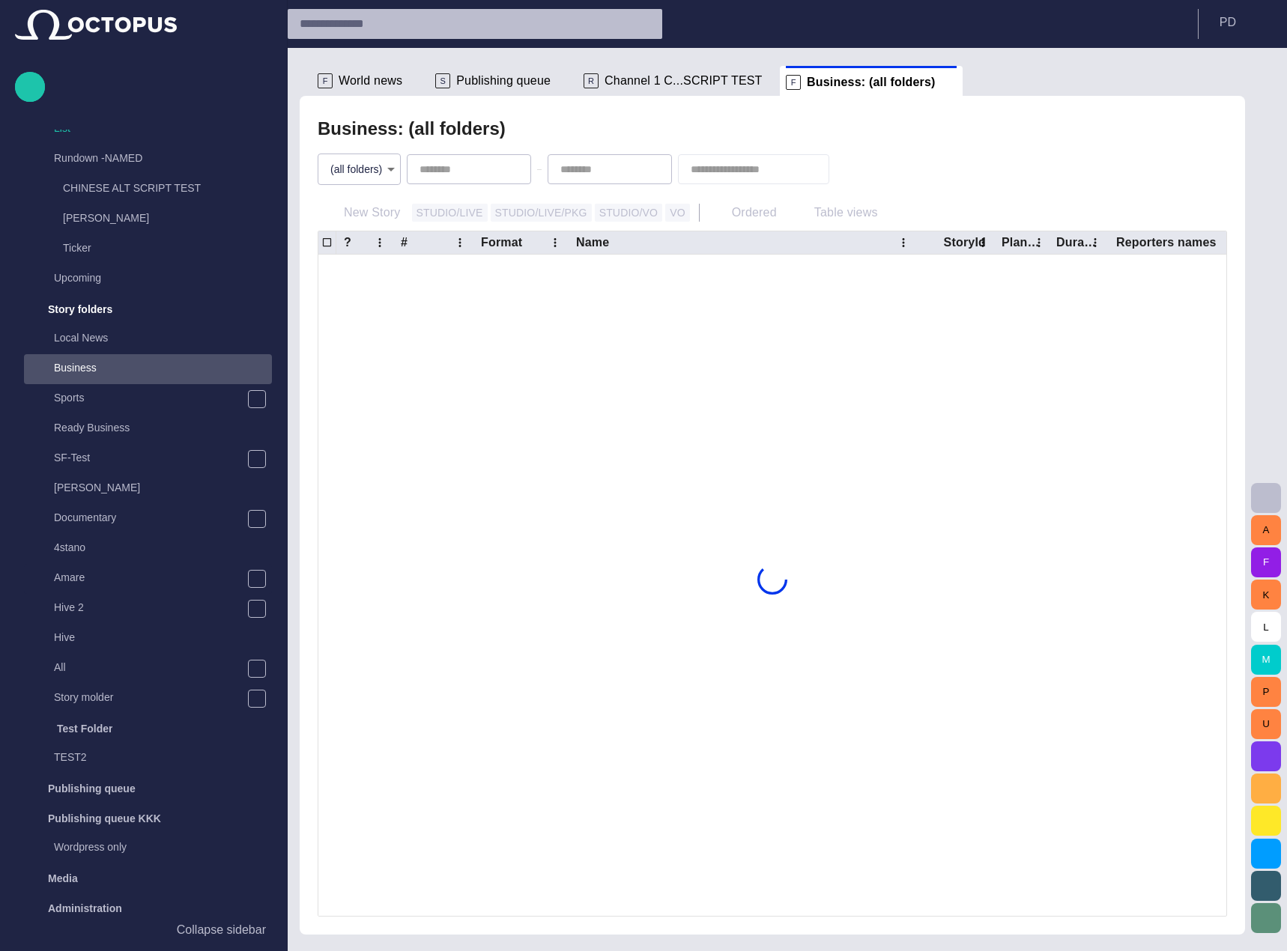
click at [941, 81] on span at bounding box center [948, 82] width 15 height 15
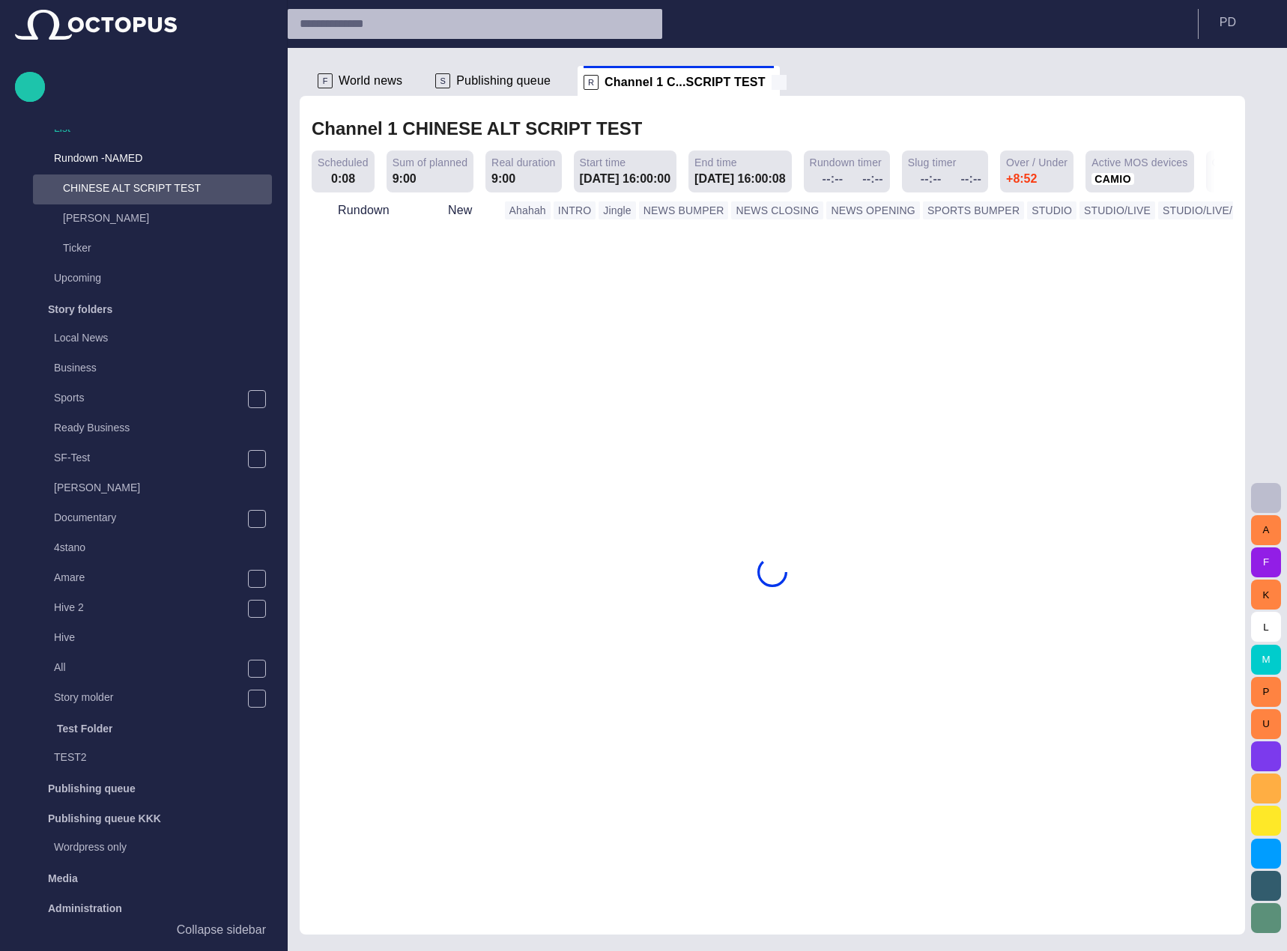
click at [252, 573] on span "main menu" at bounding box center [257, 579] width 12 height 12
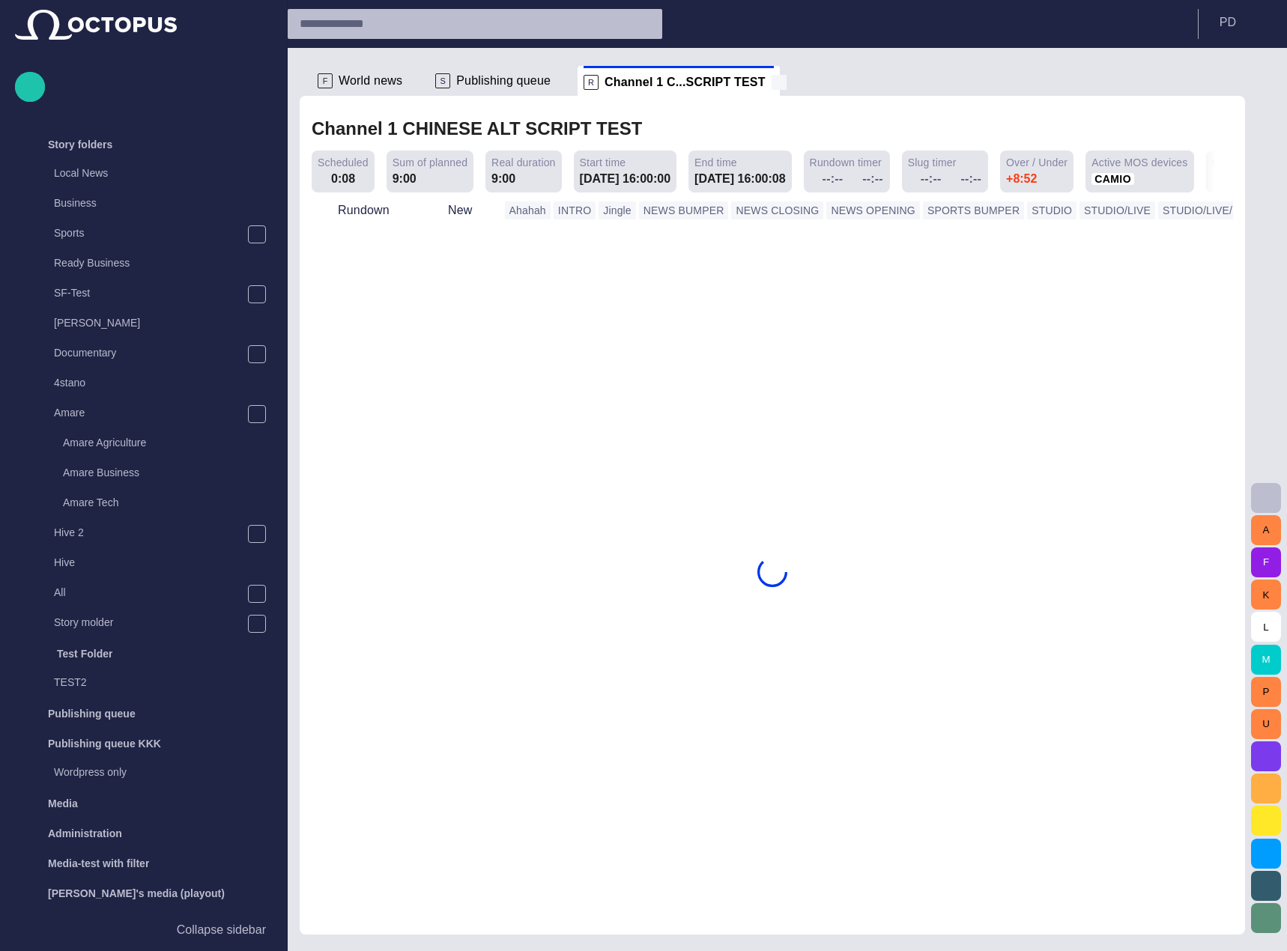
click at [771, 84] on span at bounding box center [778, 82] width 15 height 15
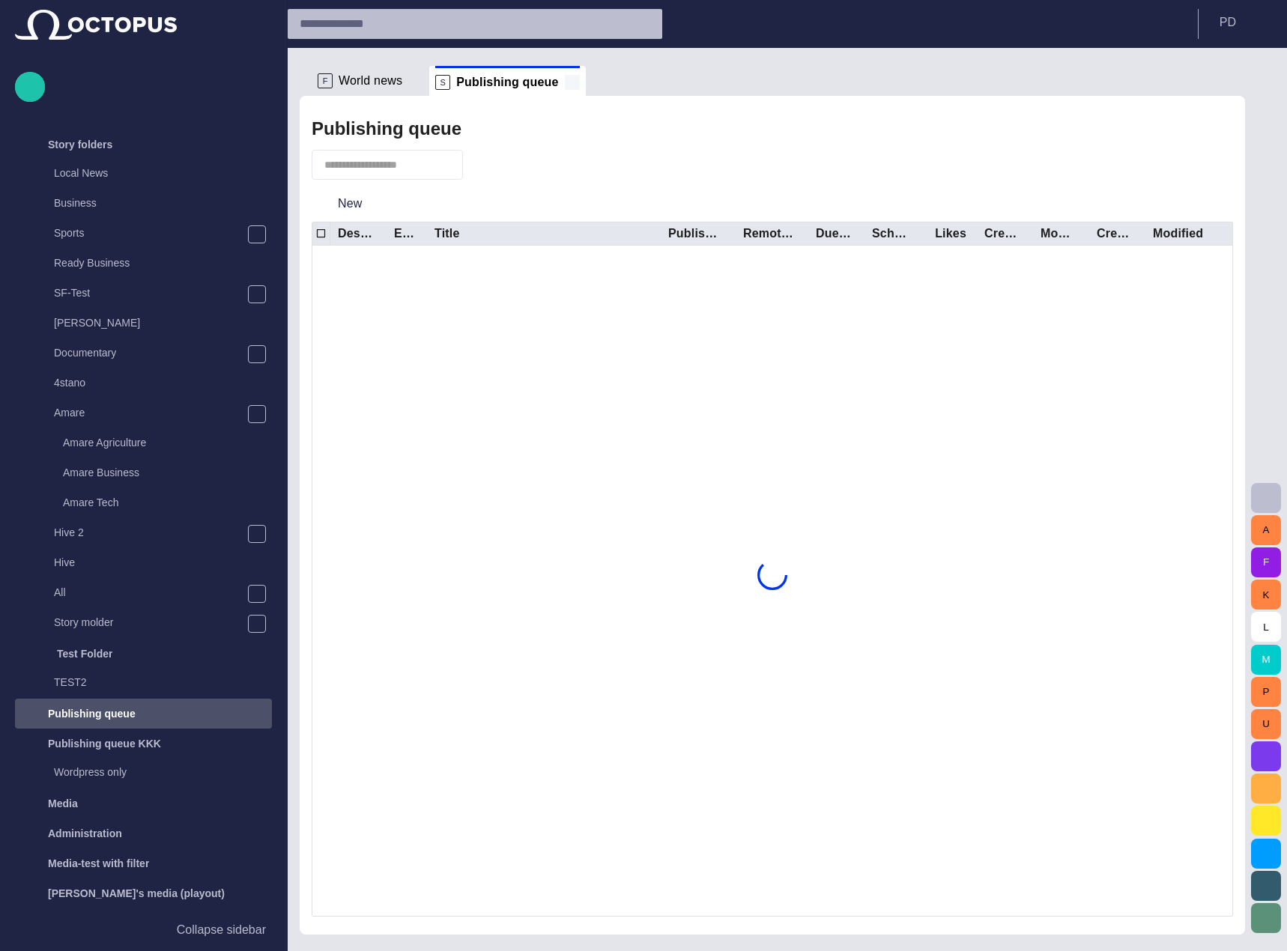
click at [565, 79] on span at bounding box center [572, 82] width 15 height 15
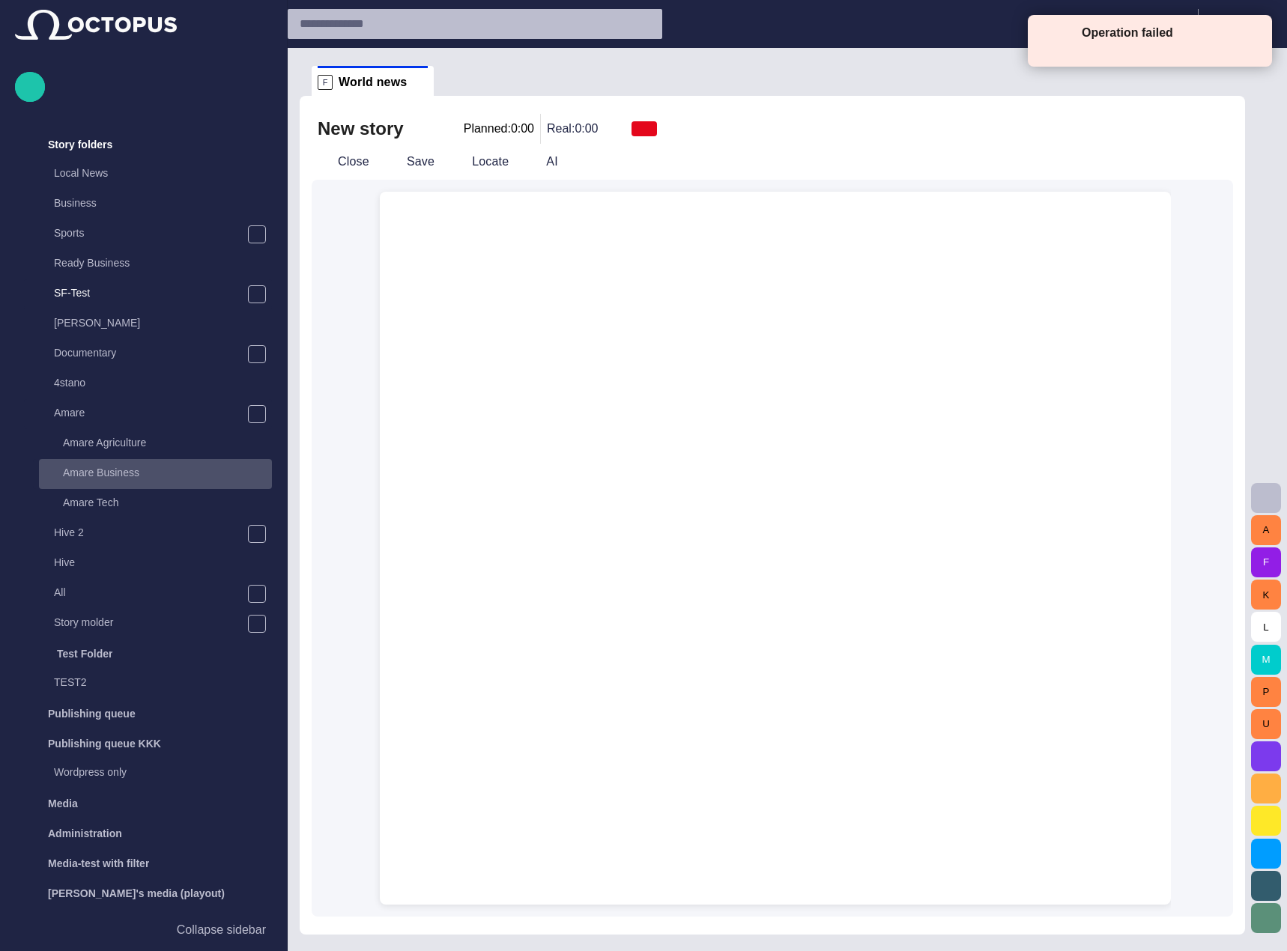
click at [172, 479] on p "Amare Business" at bounding box center [167, 472] width 209 height 15
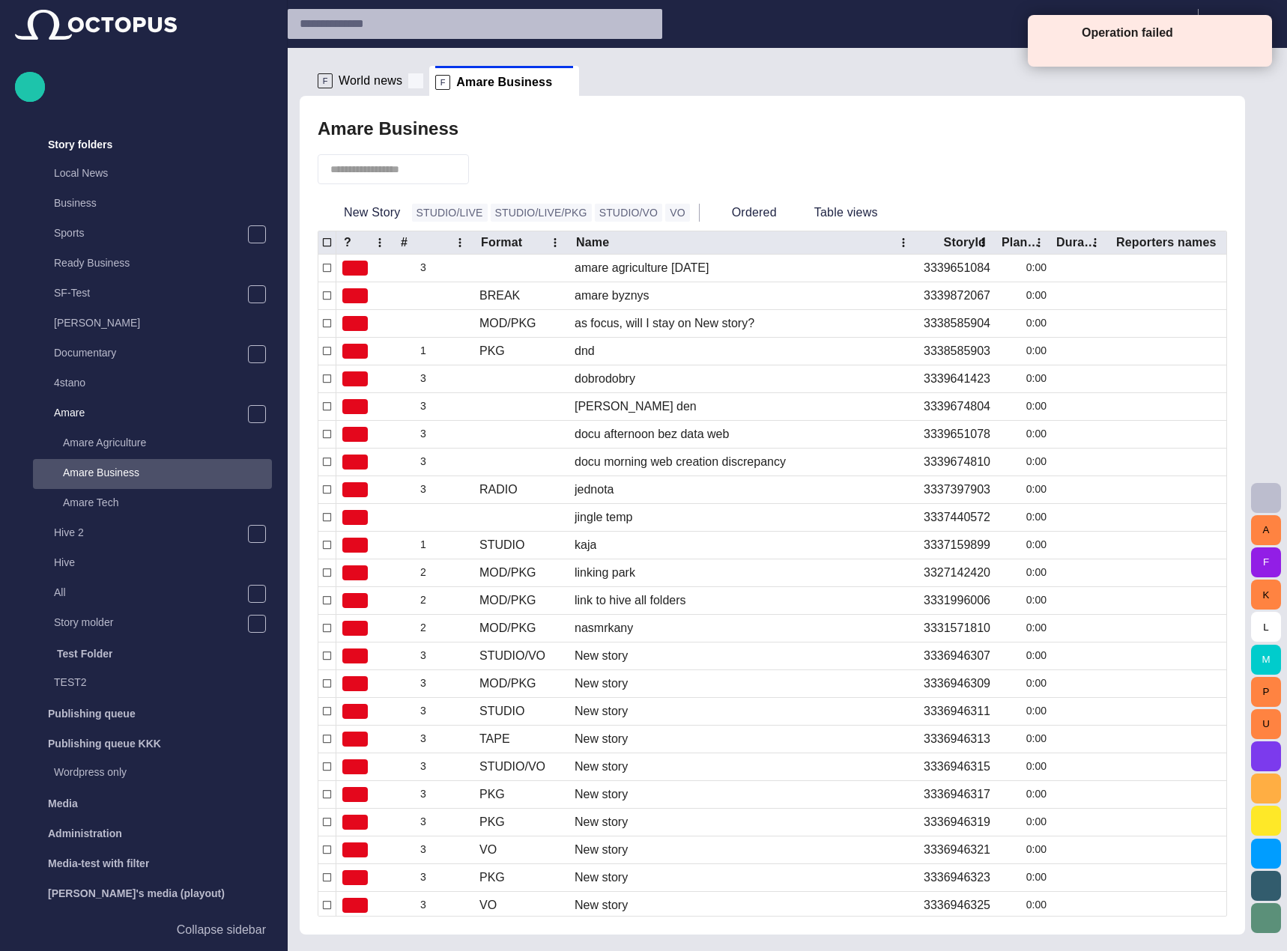
click at [410, 83] on span at bounding box center [415, 80] width 15 height 15
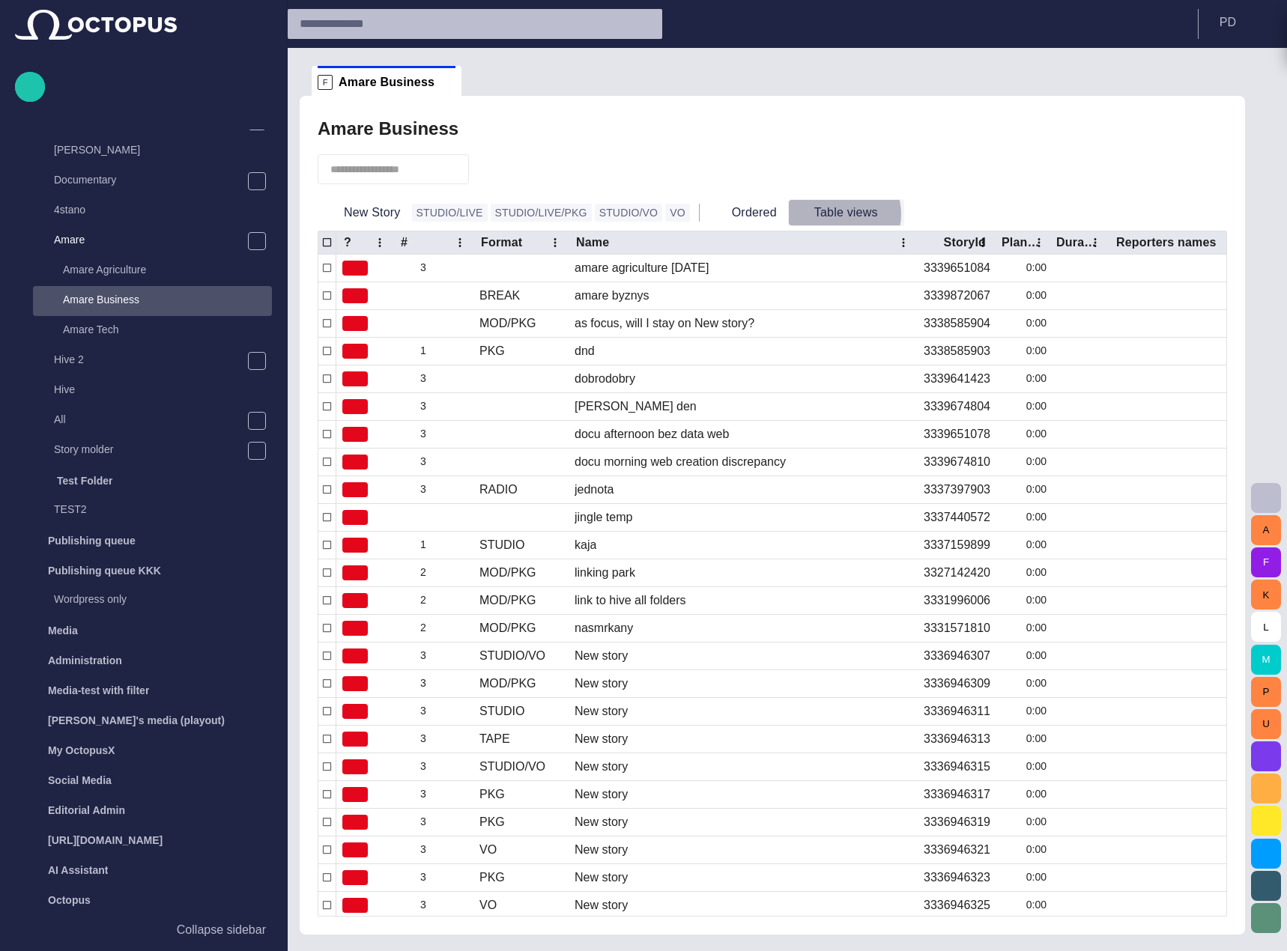
click at [800, 214] on button "Table views" at bounding box center [846, 212] width 116 height 27
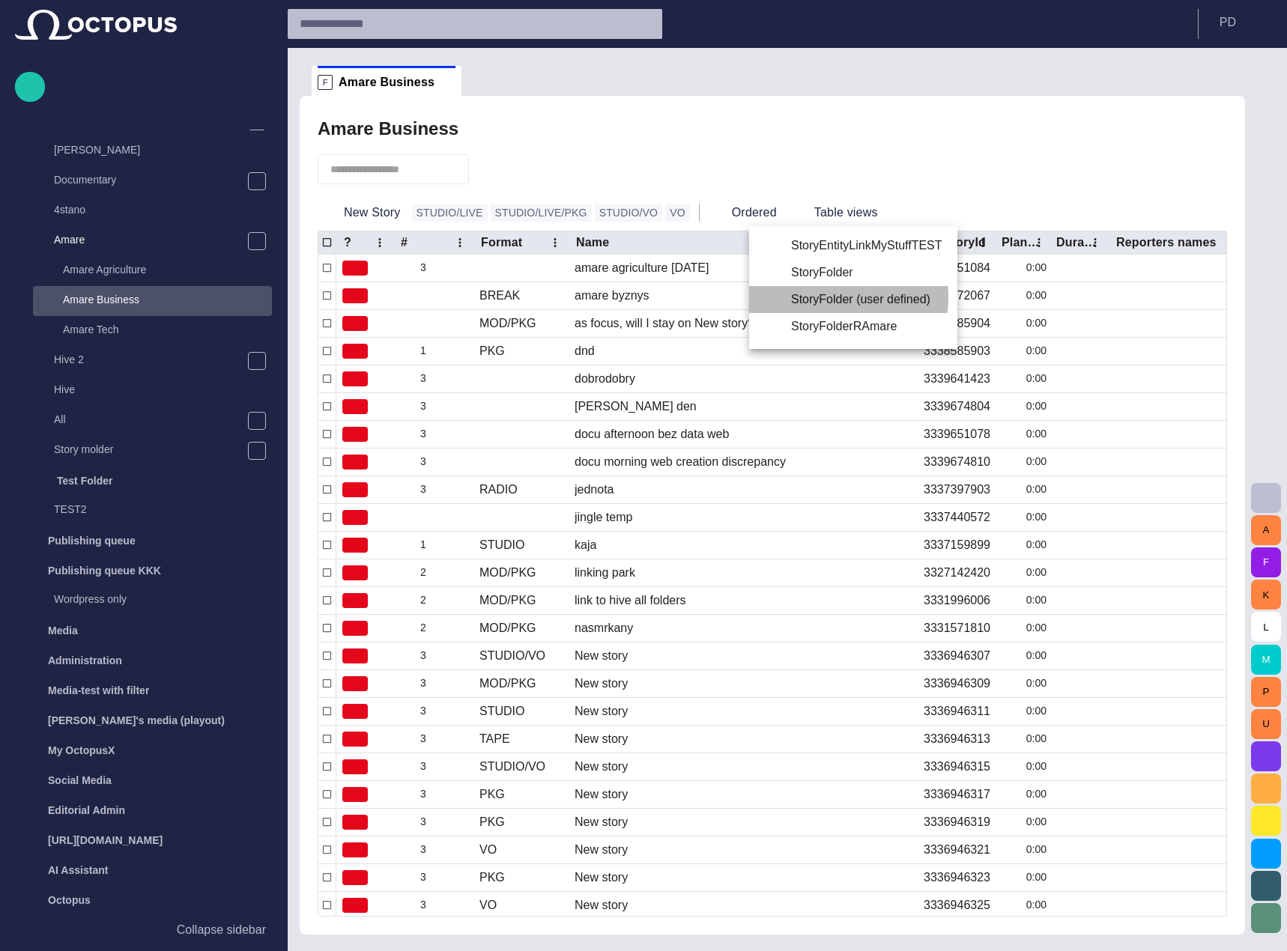
click at [826, 297] on li "StoryFolder (user defined)" at bounding box center [853, 299] width 208 height 27
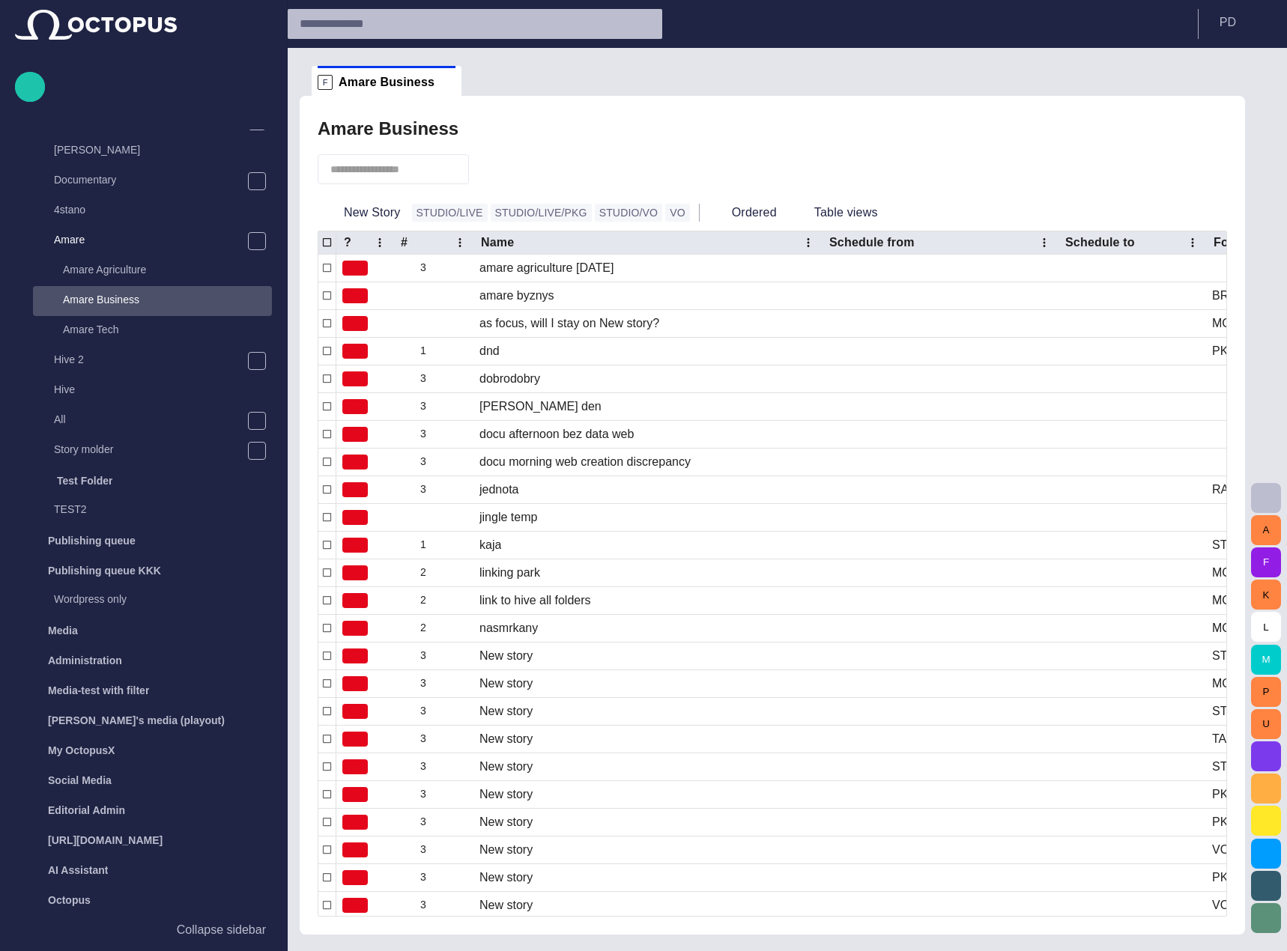
click at [902, 154] on div at bounding box center [643, 475] width 1287 height 951
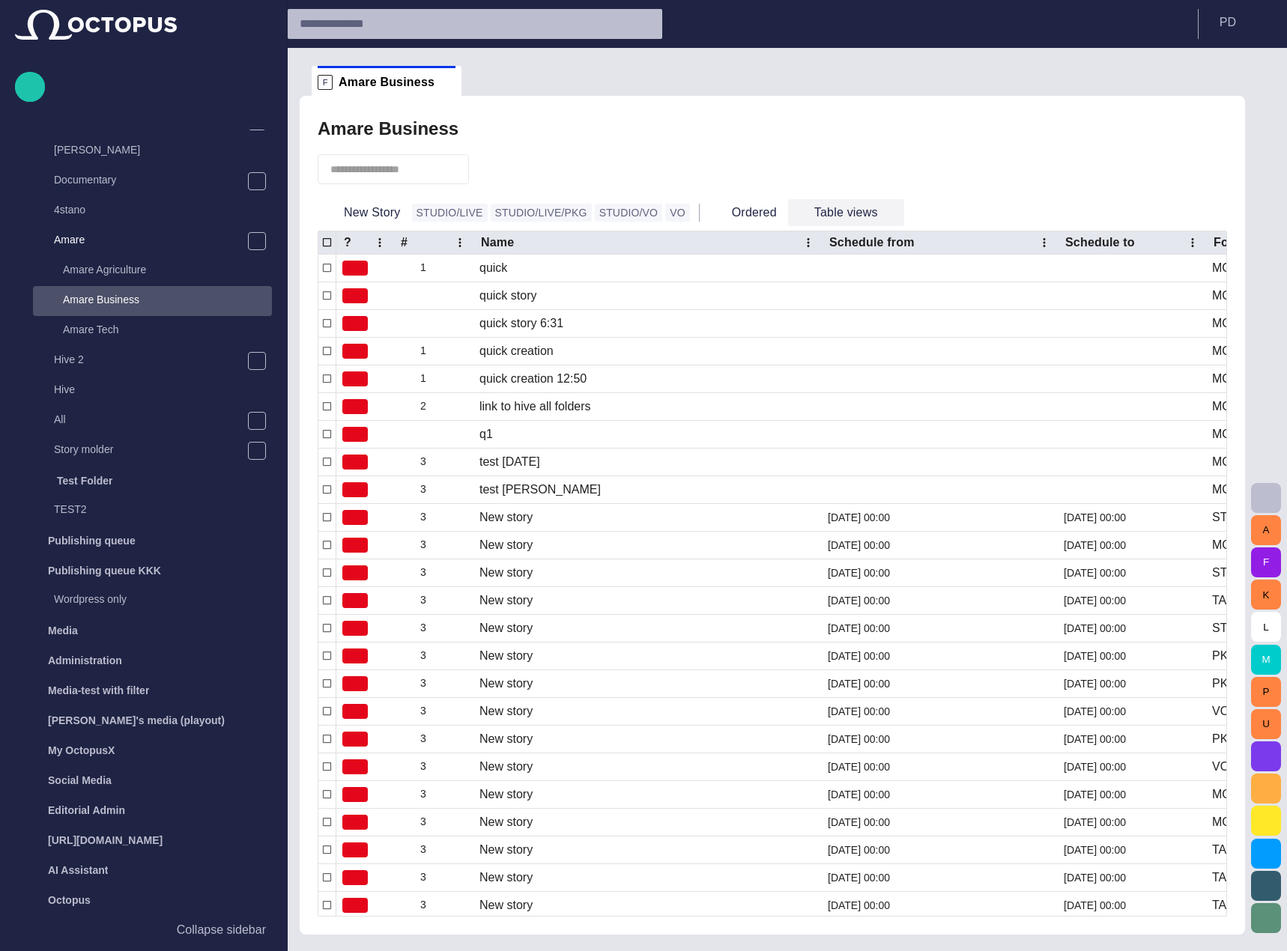
click at [884, 209] on span "button" at bounding box center [891, 212] width 15 height 15
click at [834, 176] on div at bounding box center [643, 475] width 1287 height 951
